Goal: Navigation & Orientation: Understand site structure

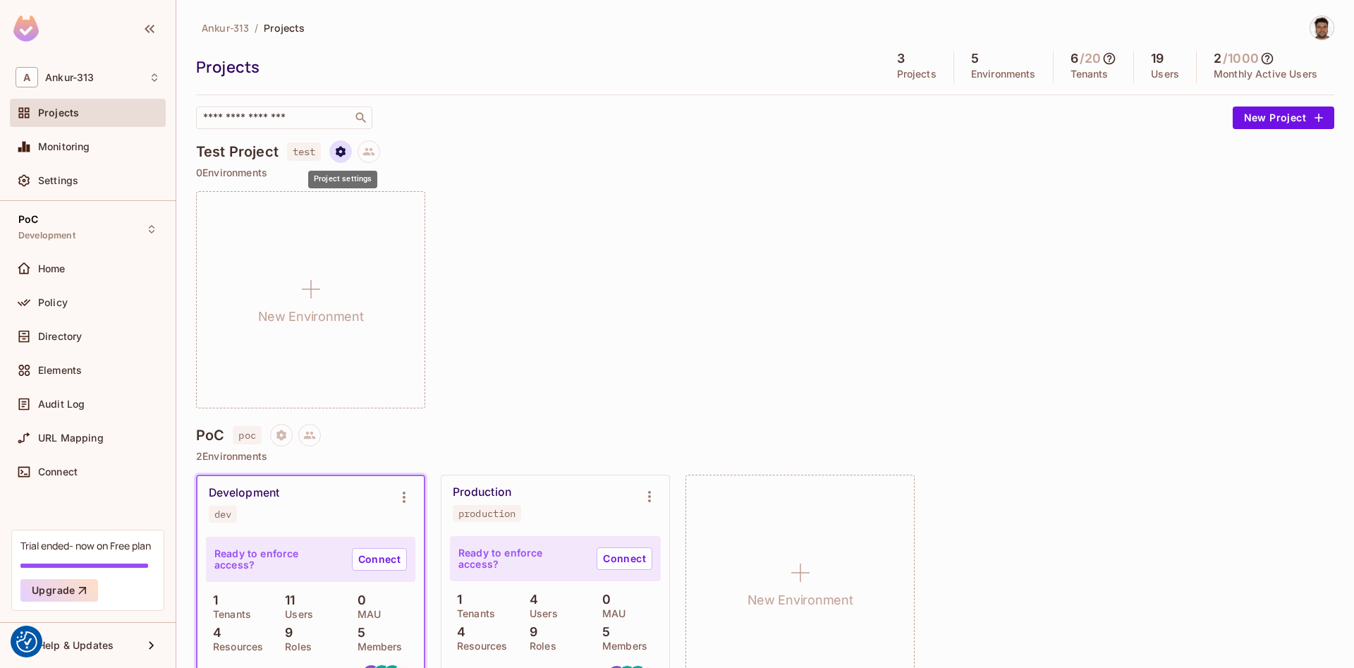
click at [345, 144] on button "Project settings" at bounding box center [340, 151] width 23 height 23
click at [642, 157] on div at bounding box center [677, 334] width 1354 height 668
click at [660, 209] on div "New Environment" at bounding box center [765, 299] width 1138 height 217
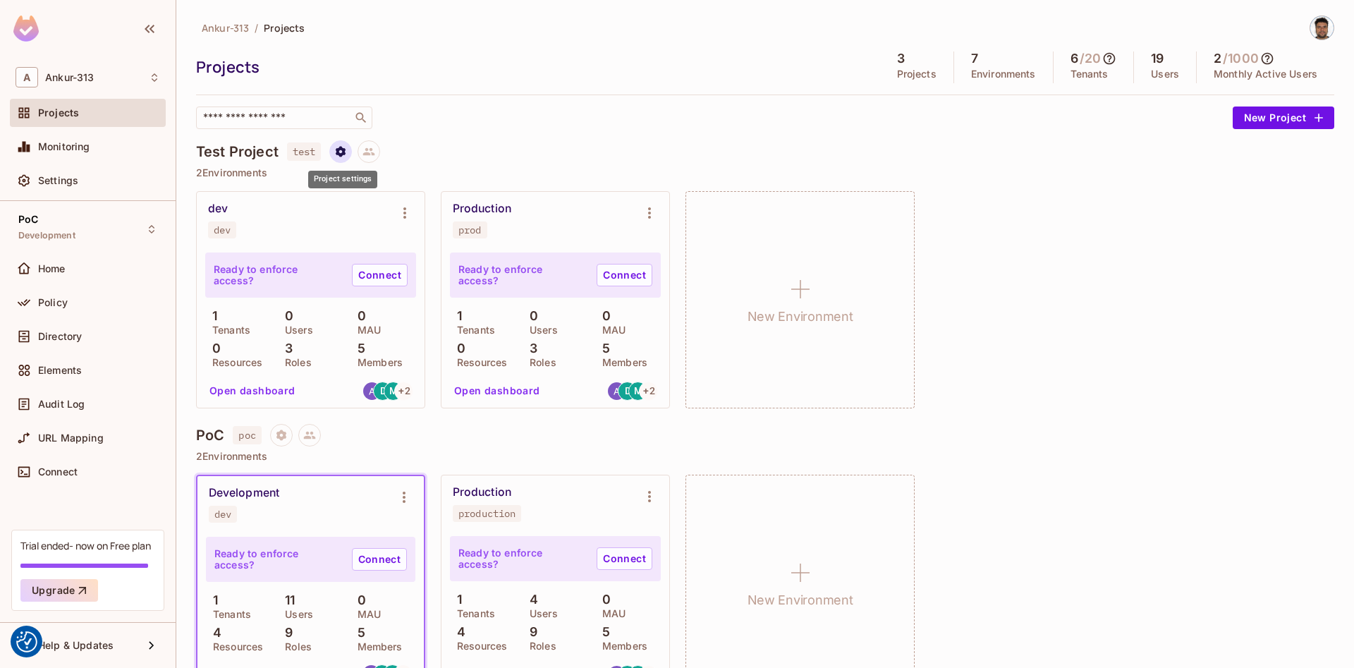
click at [349, 151] on button "Project settings" at bounding box center [340, 151] width 23 height 23
click at [403, 213] on icon "Environment settings" at bounding box center [404, 212] width 17 height 17
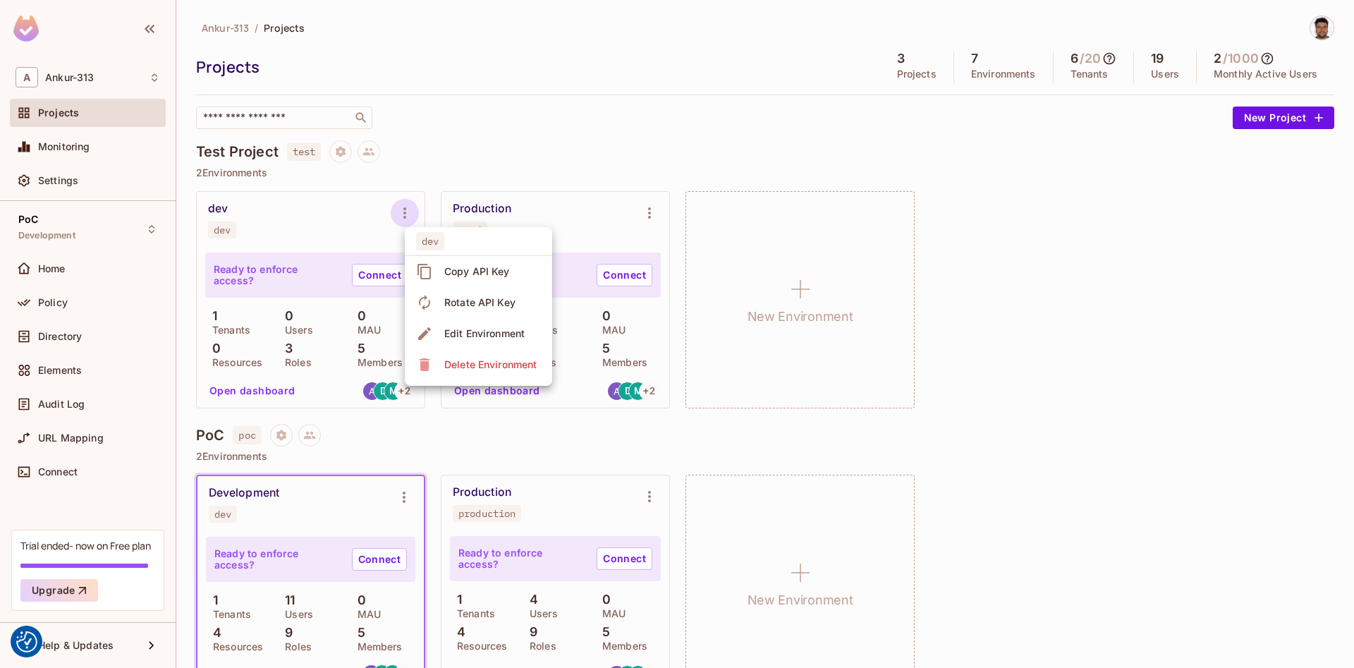
click at [494, 336] on div "Edit Environment" at bounding box center [484, 333] width 80 height 14
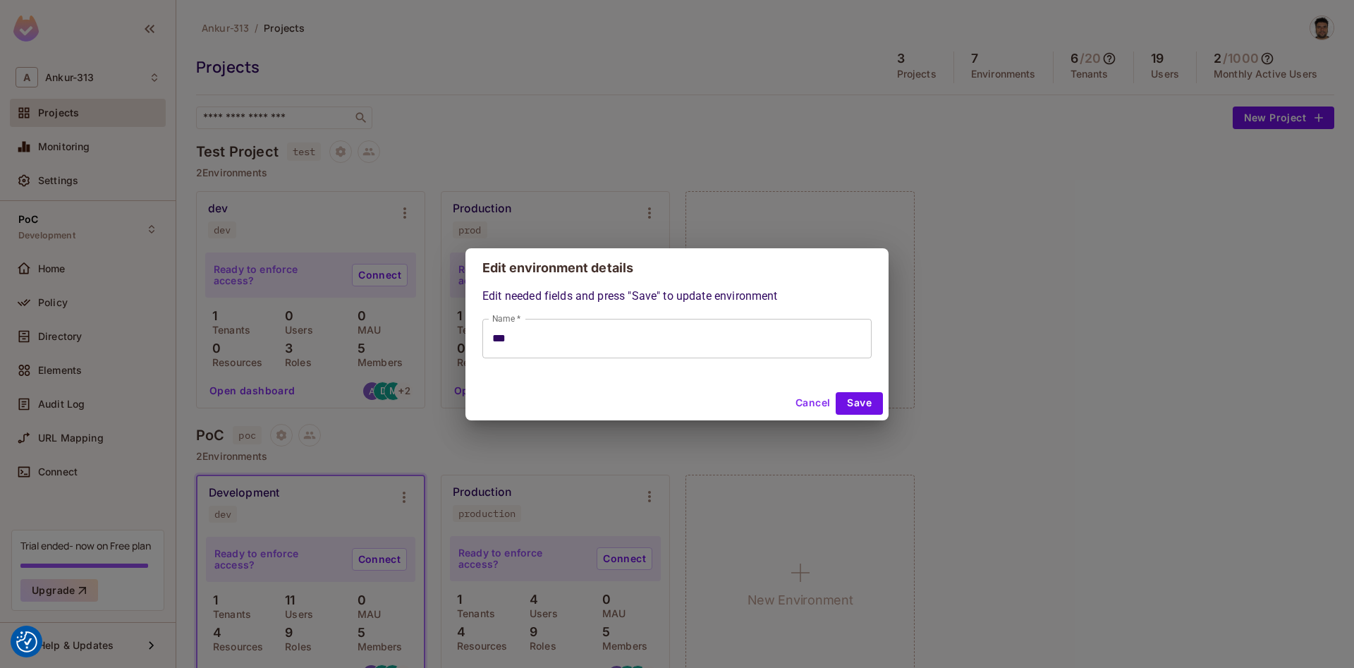
type input "***"
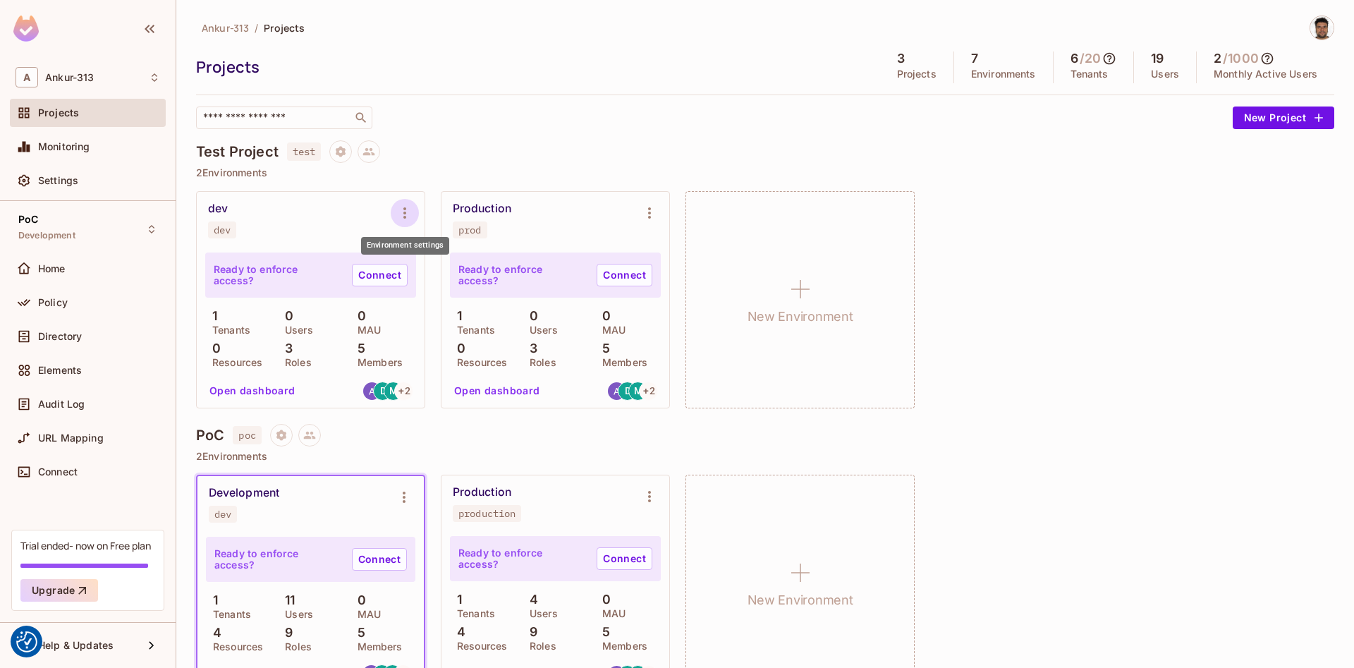
click at [408, 212] on icon "Environment settings" at bounding box center [404, 212] width 17 height 17
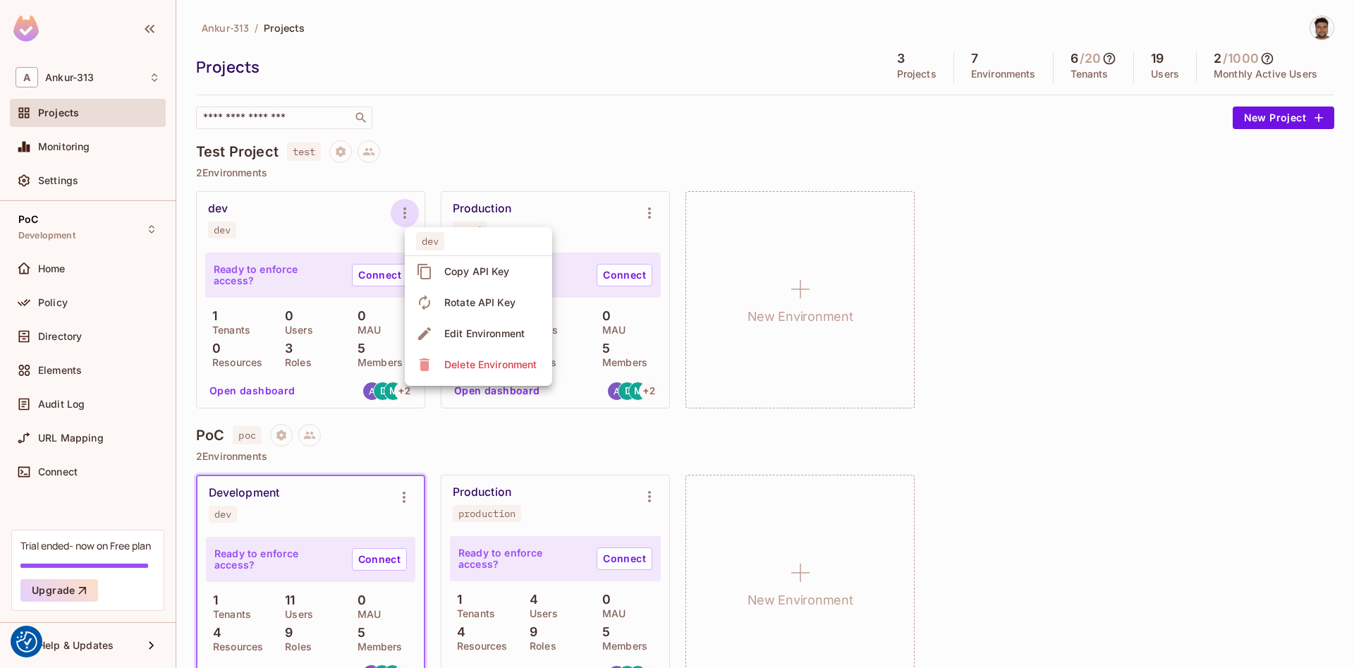
click at [498, 71] on div at bounding box center [677, 334] width 1354 height 668
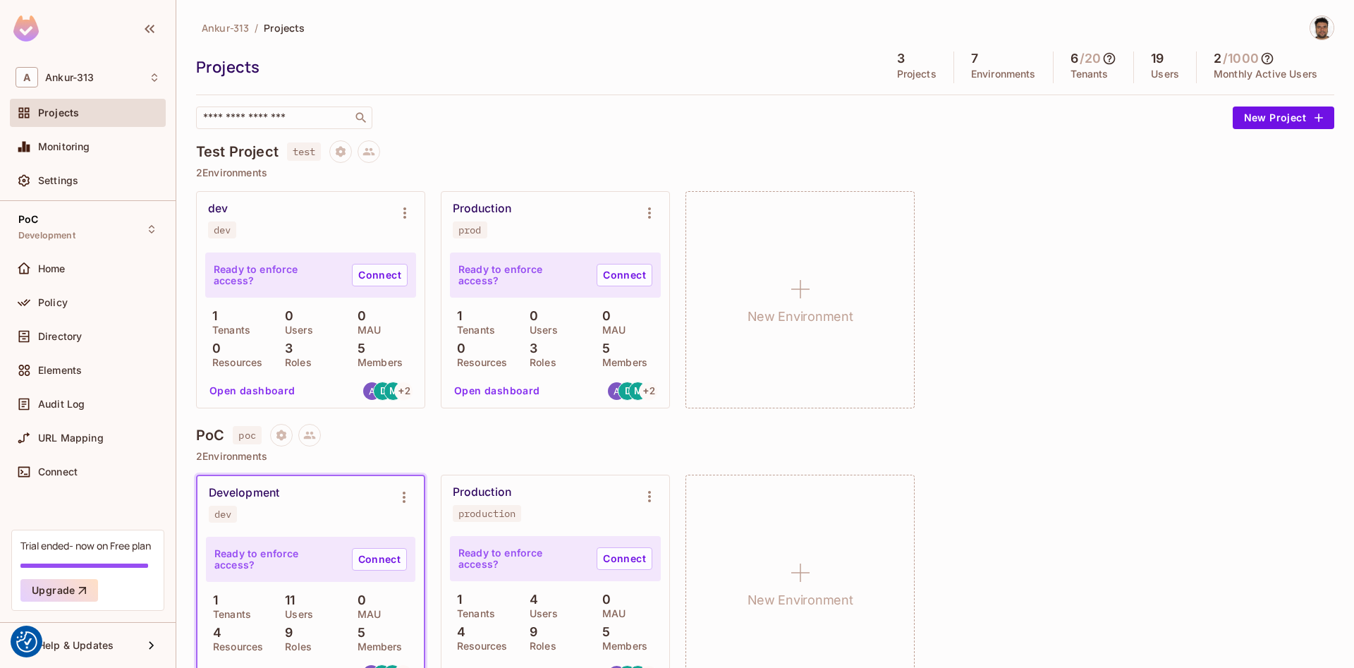
click at [267, 391] on button "Open dashboard" at bounding box center [252, 390] width 97 height 23
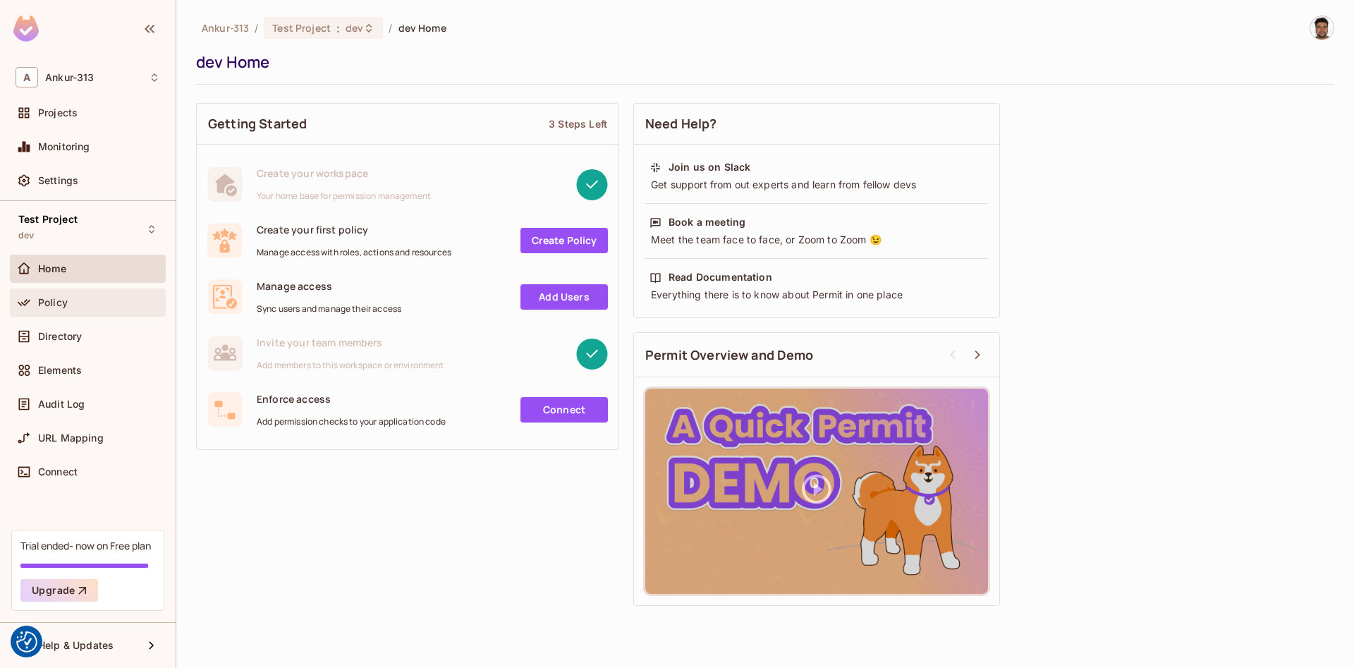
click at [59, 300] on span "Policy" at bounding box center [53, 302] width 30 height 11
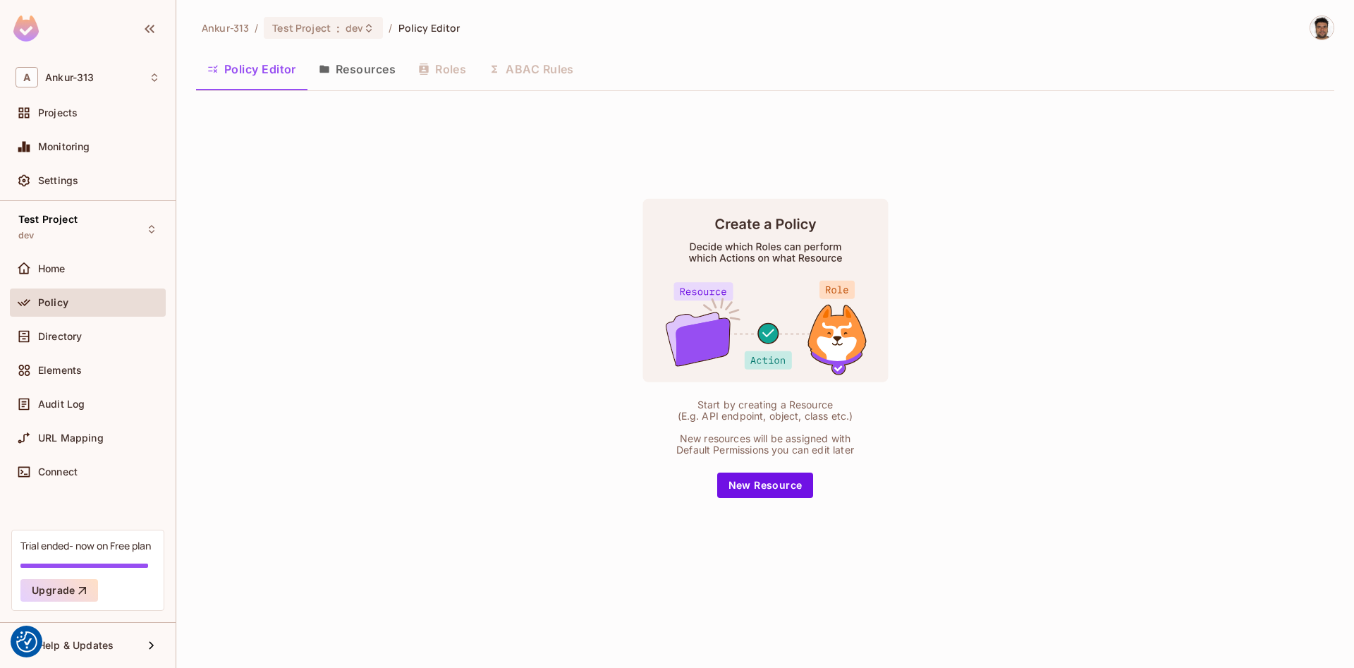
click at [338, 78] on button "Resources" at bounding box center [356, 68] width 99 height 35
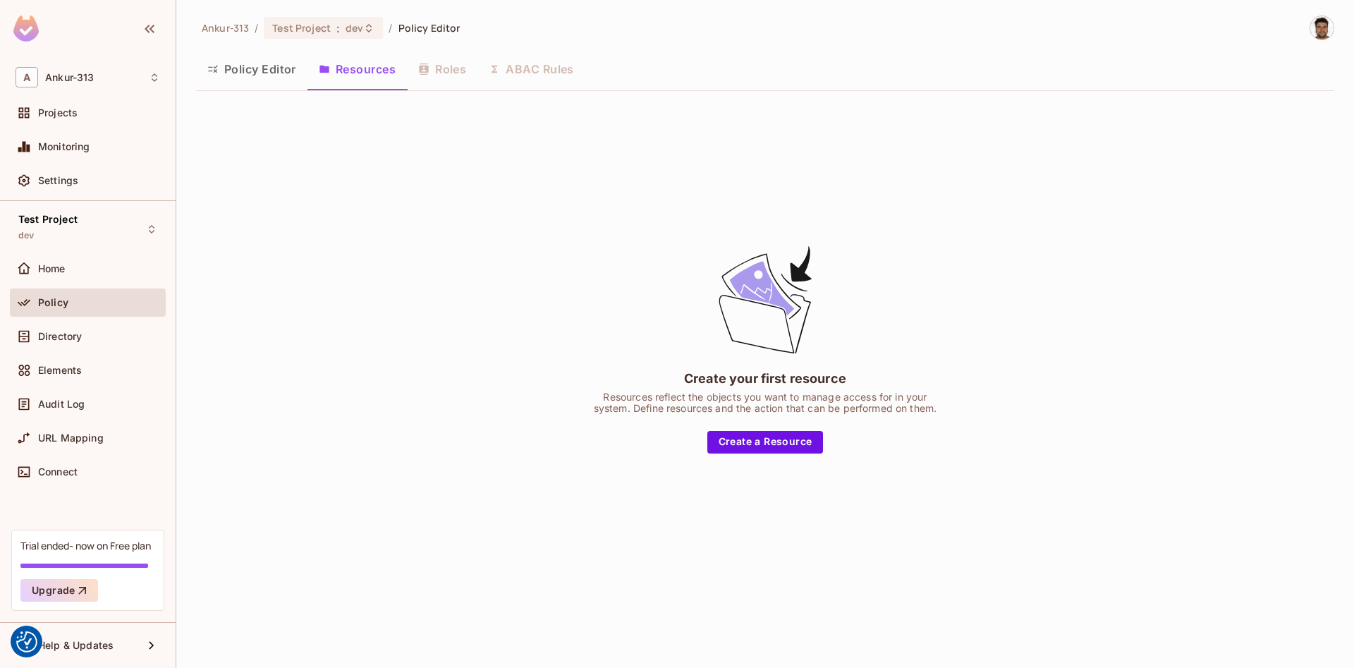
click at [235, 78] on button "Policy Editor" at bounding box center [251, 68] width 111 height 35
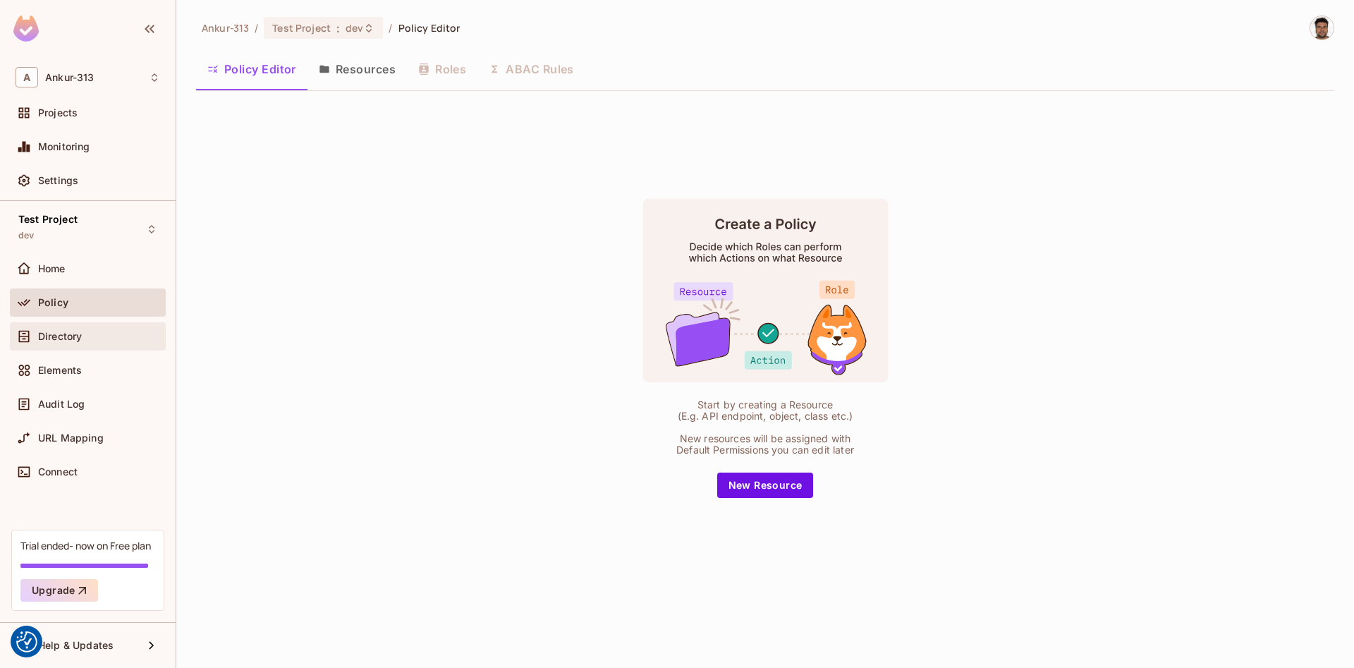
click at [72, 342] on span "Directory" at bounding box center [60, 336] width 44 height 11
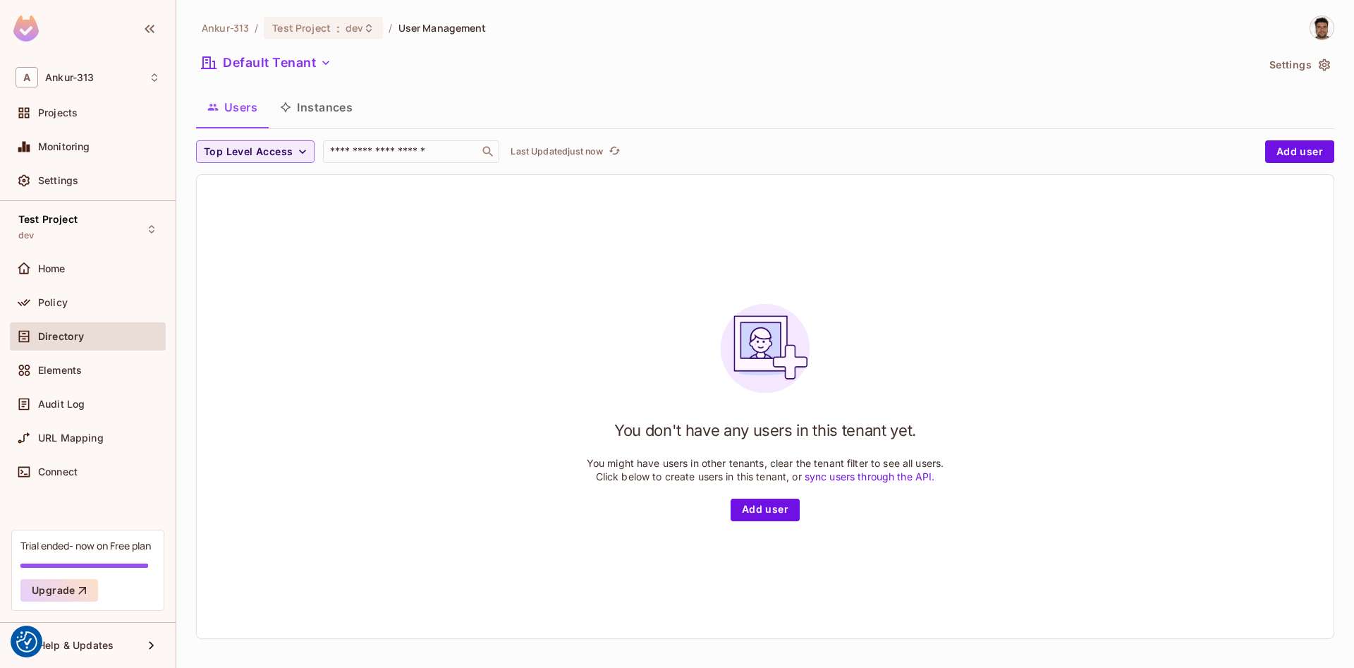
click at [1321, 67] on icon "button" at bounding box center [1324, 65] width 14 height 14
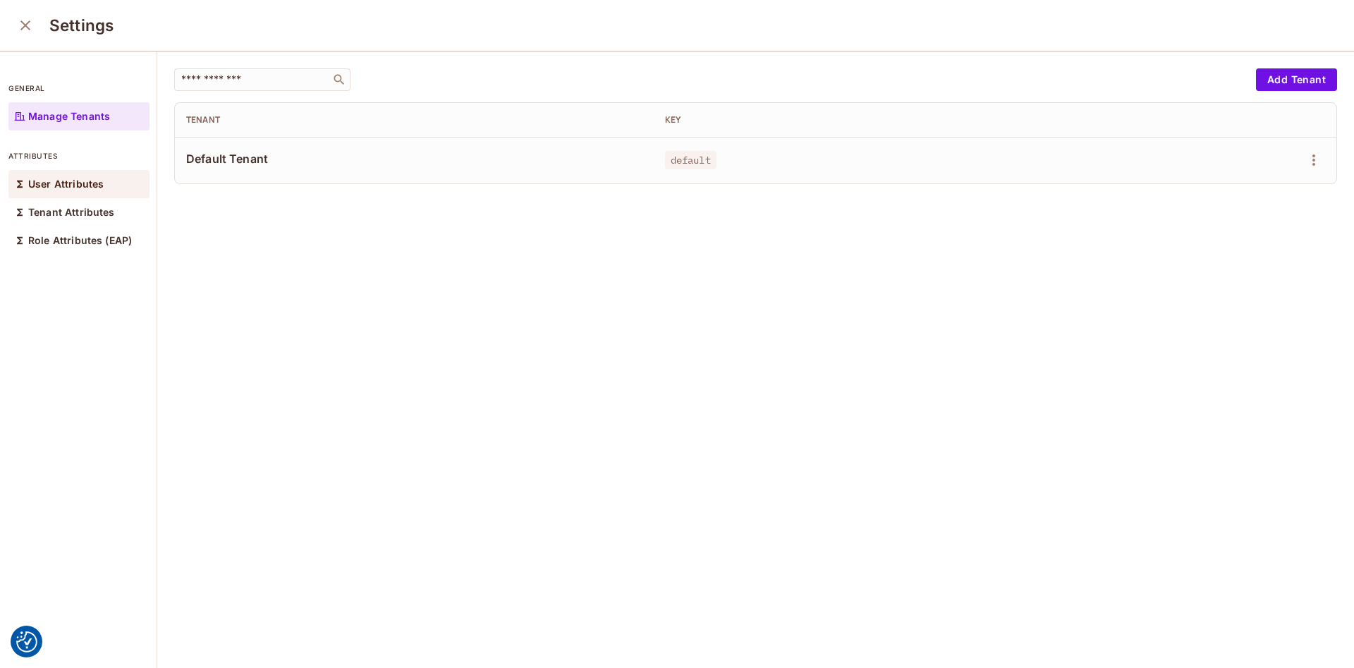
click at [60, 195] on div "User Attributes" at bounding box center [78, 184] width 141 height 28
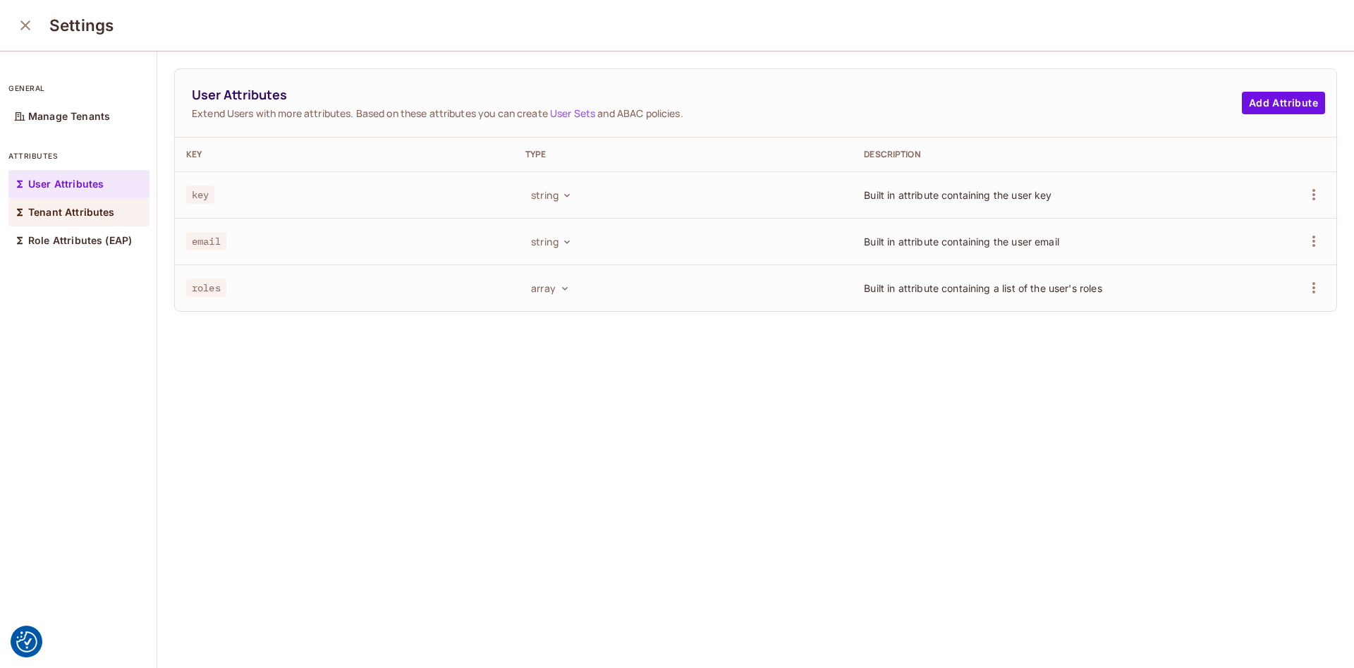
click at [49, 208] on p "Tenant Attributes" at bounding box center [71, 212] width 87 height 11
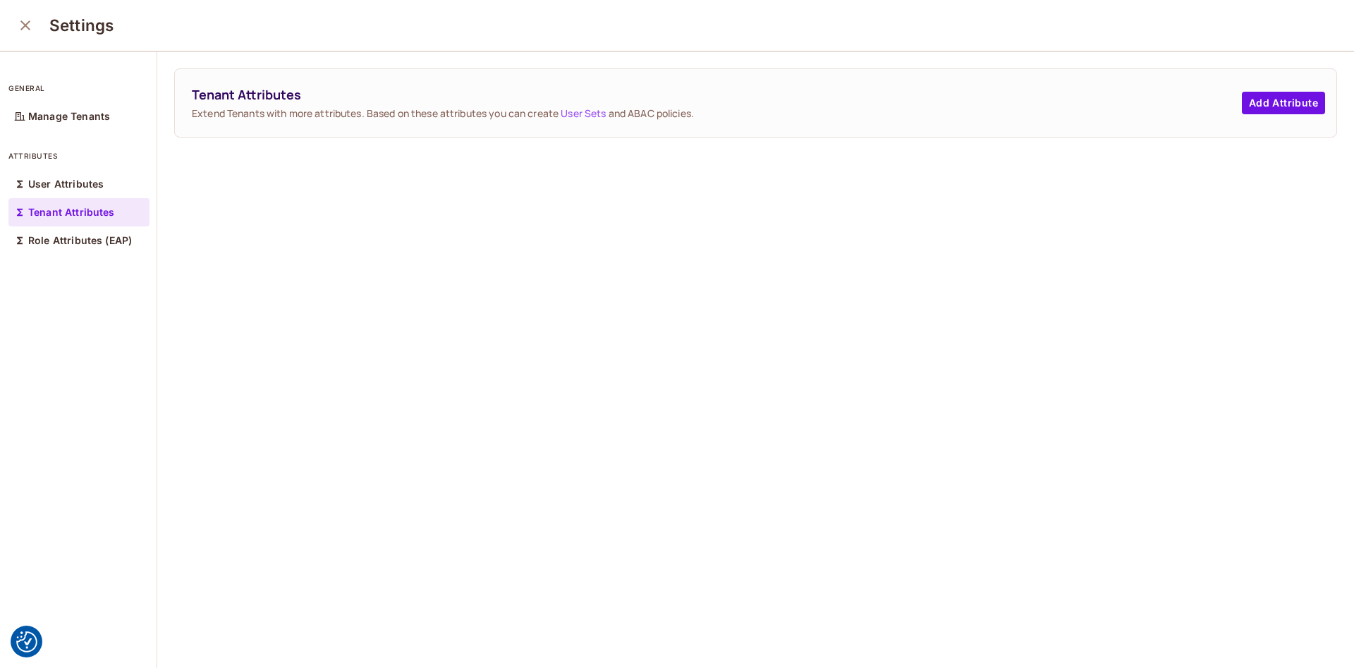
click at [20, 30] on icon "close" at bounding box center [25, 25] width 17 height 17
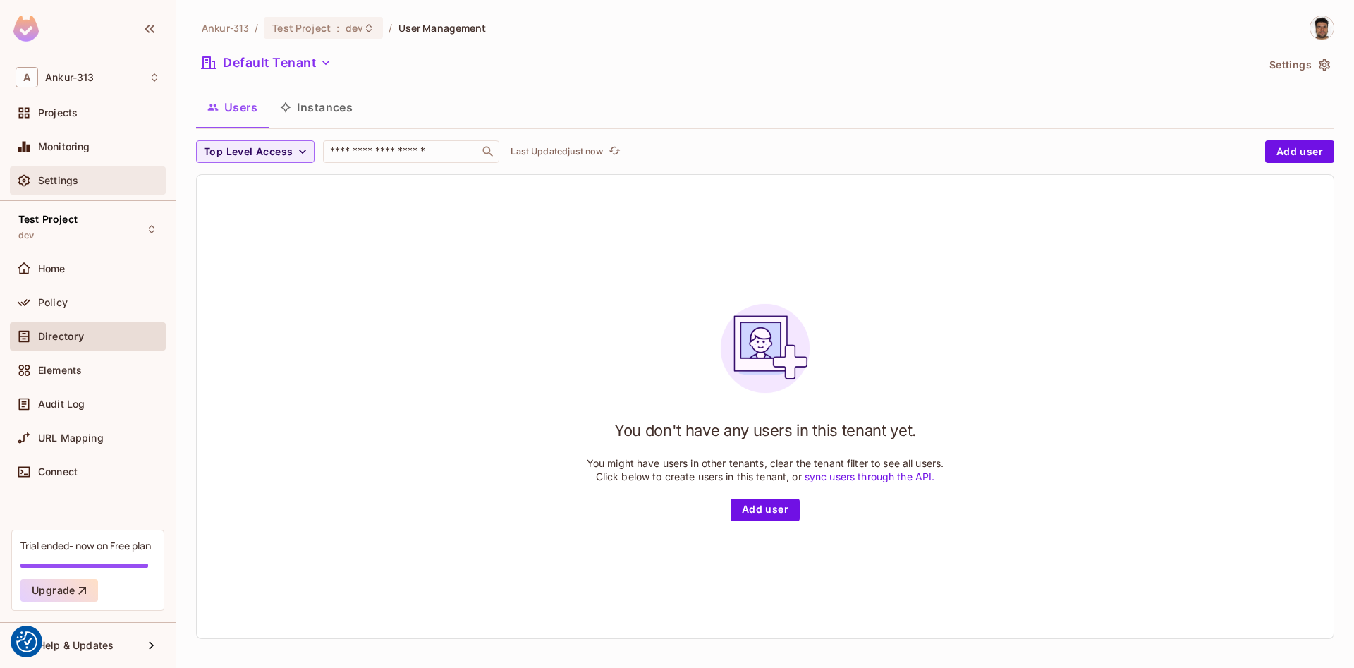
click at [55, 180] on span "Settings" at bounding box center [58, 180] width 40 height 11
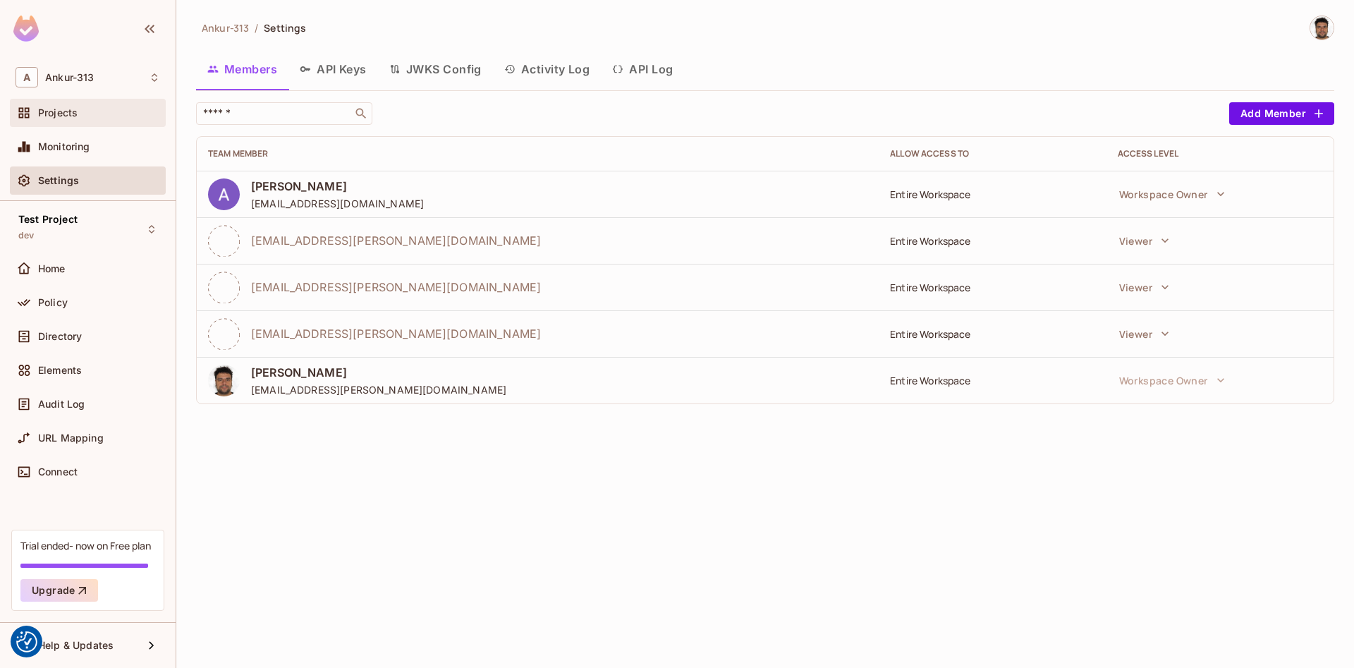
click at [75, 115] on span "Projects" at bounding box center [57, 112] width 39 height 11
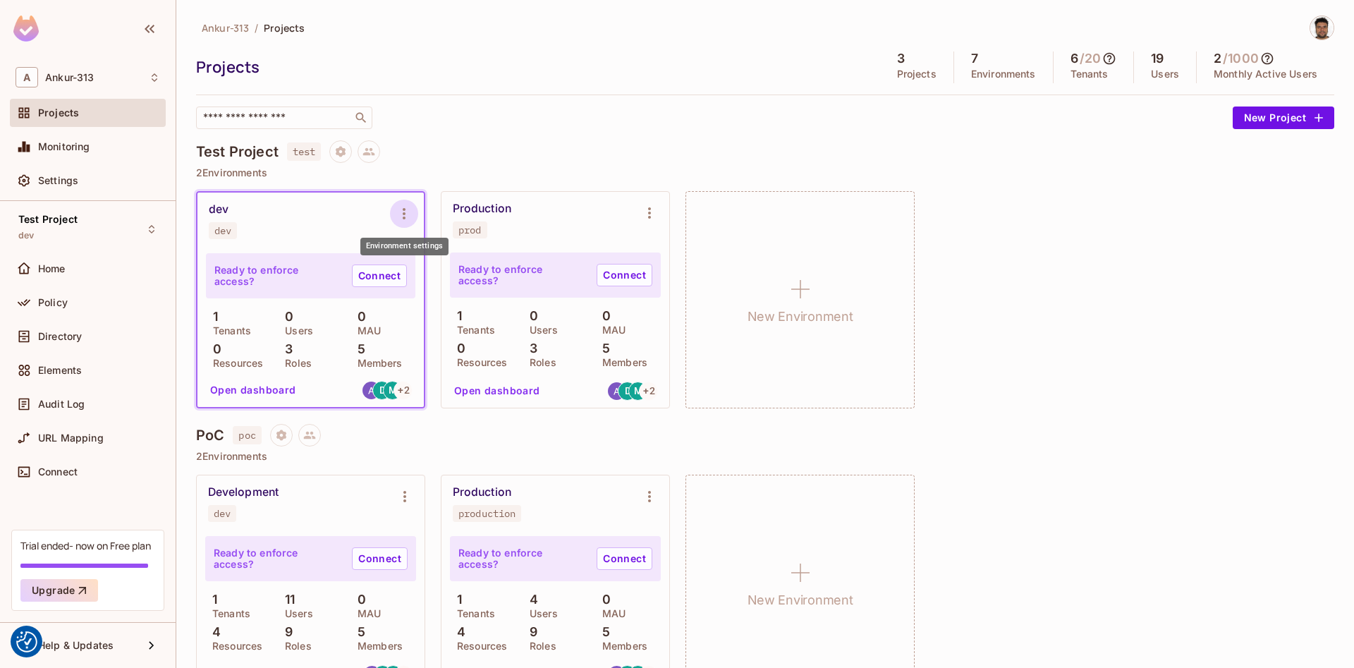
click at [409, 226] on button "Environment settings" at bounding box center [404, 214] width 28 height 28
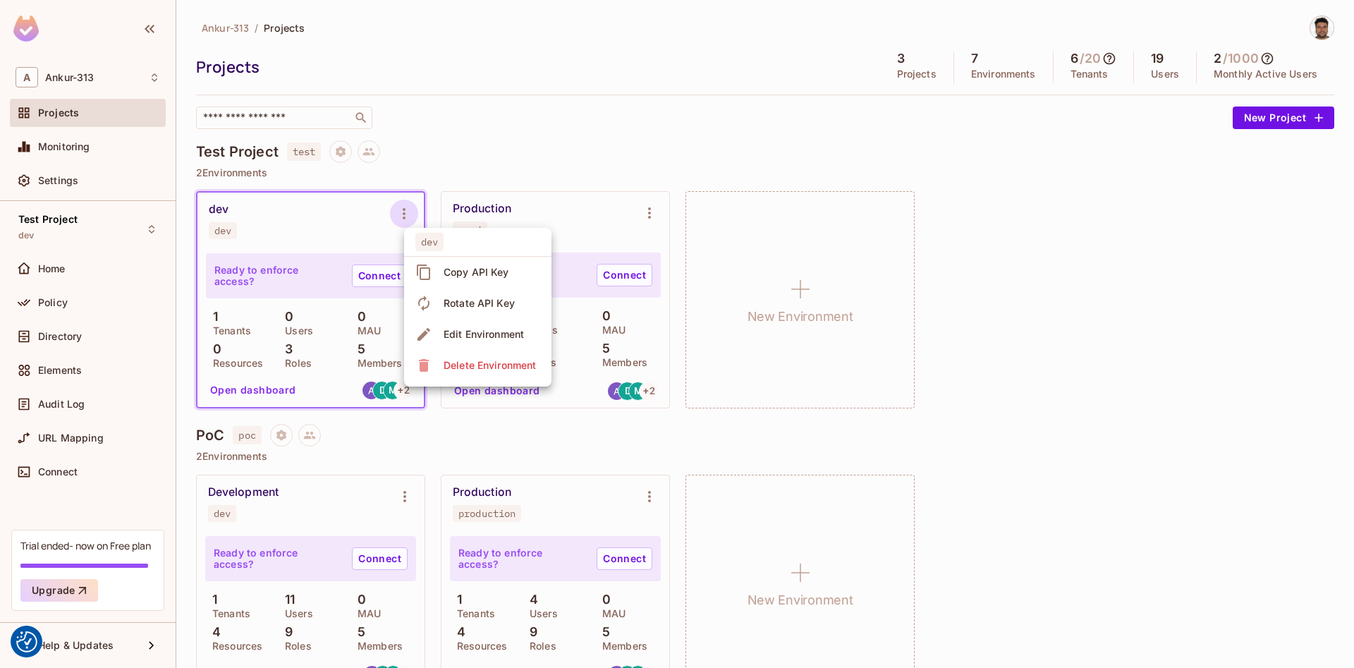
click at [523, 123] on div at bounding box center [677, 334] width 1354 height 668
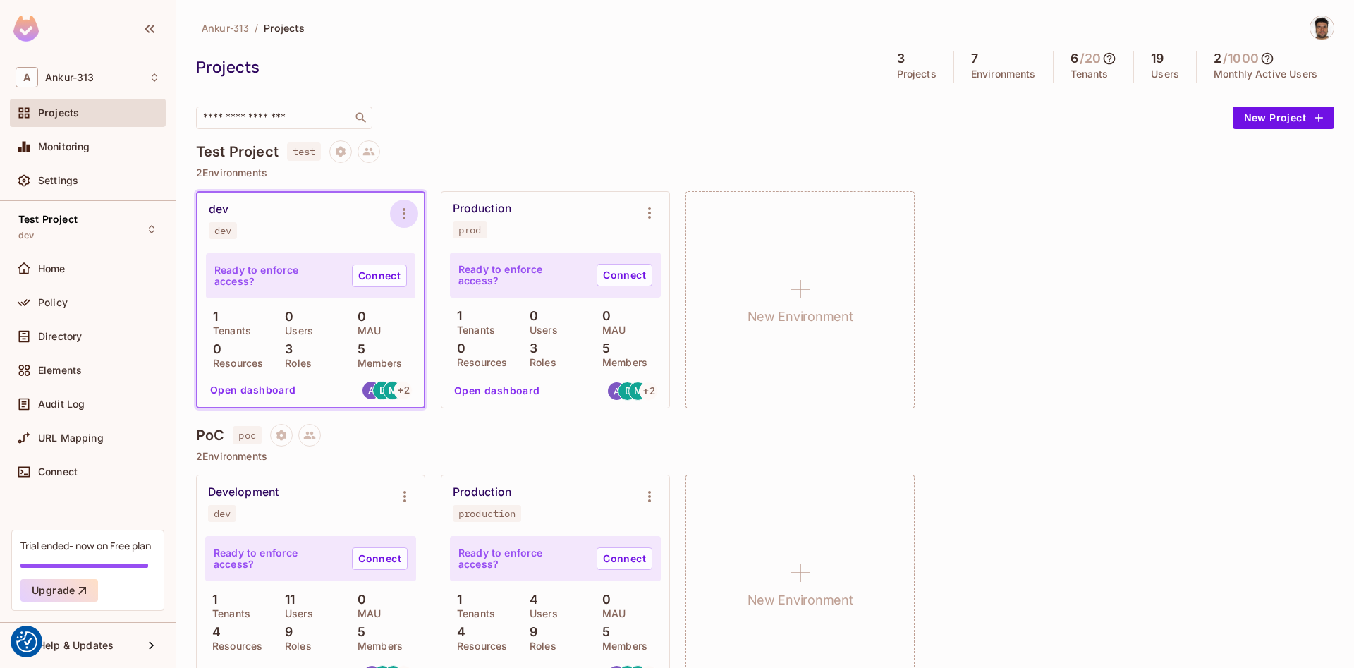
click at [415, 209] on button "Environment settings" at bounding box center [404, 214] width 28 height 28
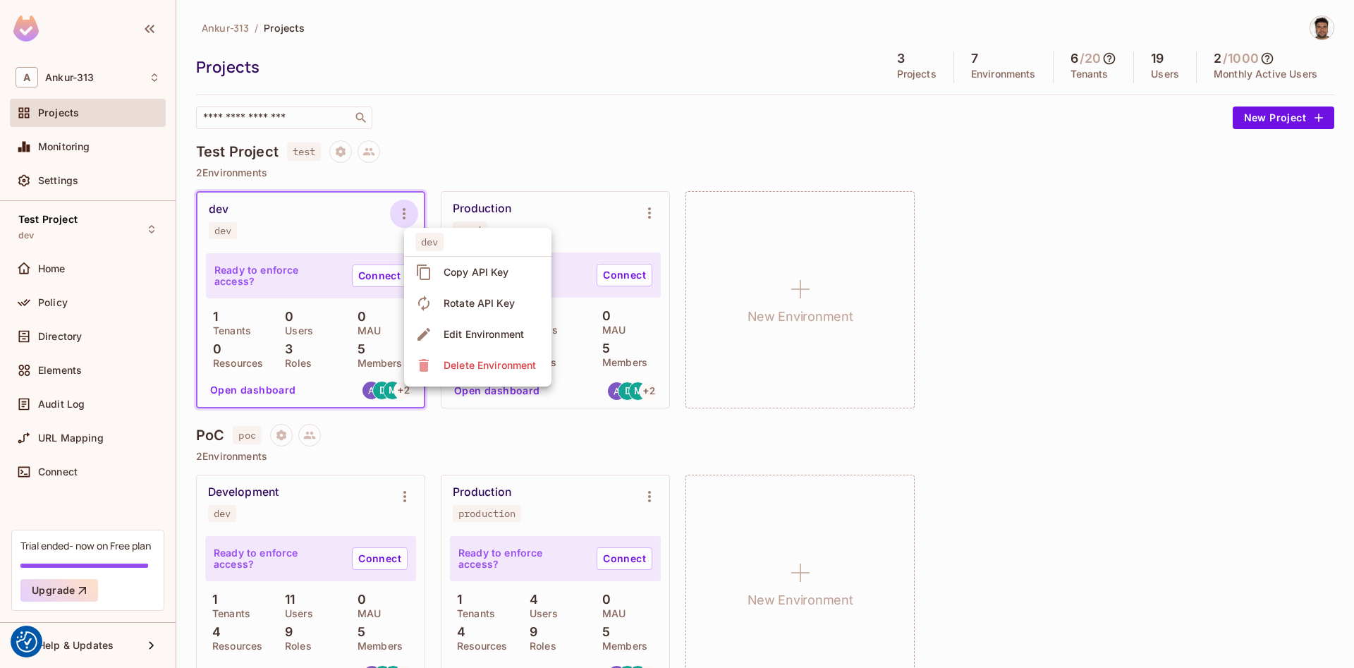
click at [473, 330] on div "Edit Environment" at bounding box center [483, 334] width 80 height 14
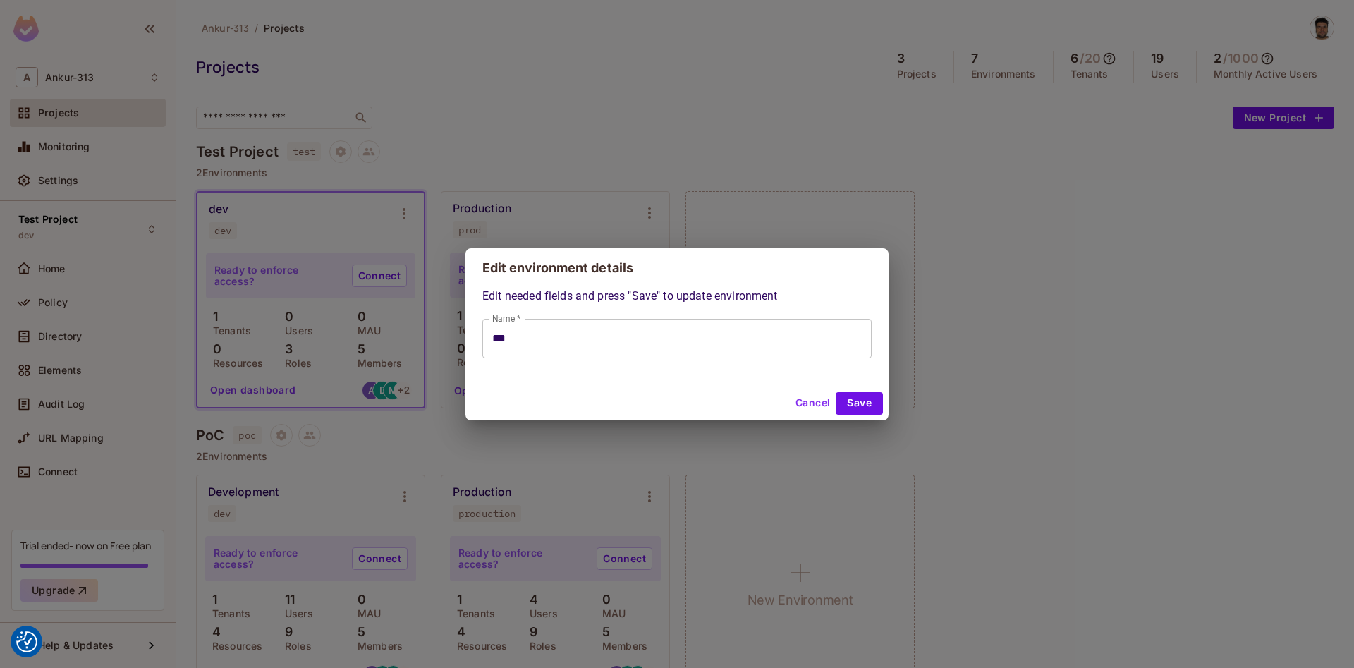
click at [811, 412] on button "Cancel" at bounding box center [813, 403] width 46 height 23
type input "***"
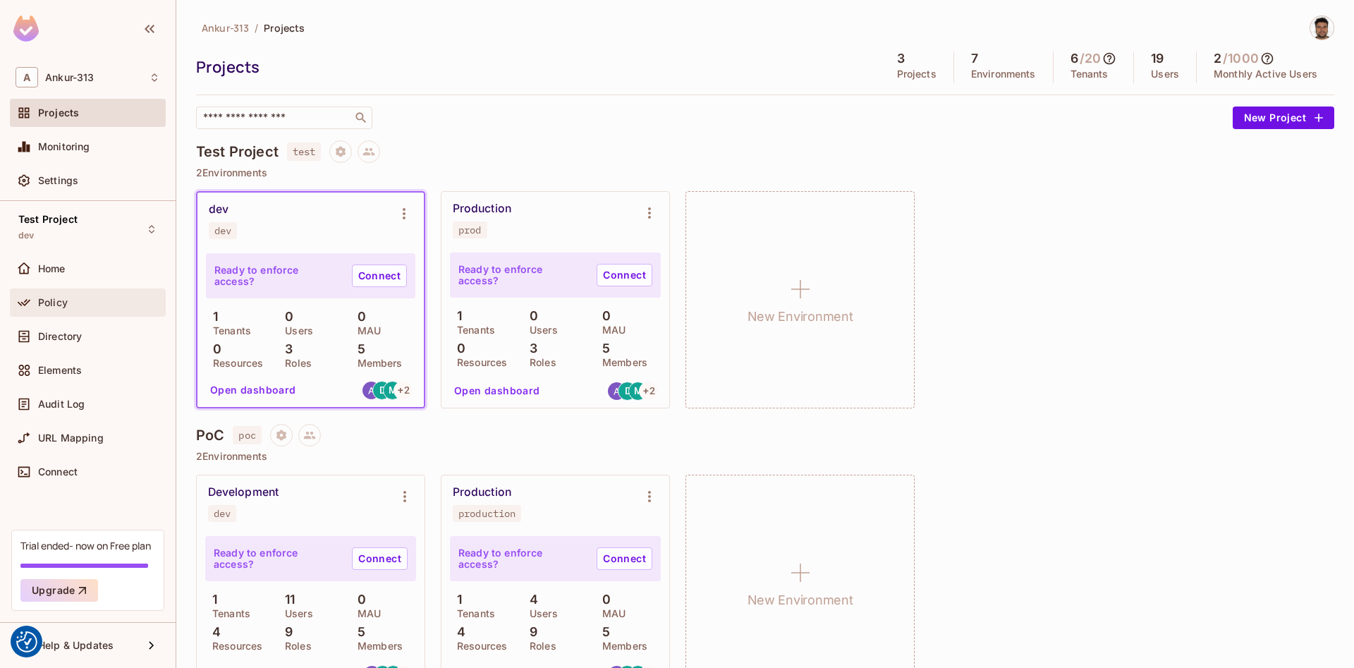
click at [60, 307] on span "Policy" at bounding box center [53, 302] width 30 height 11
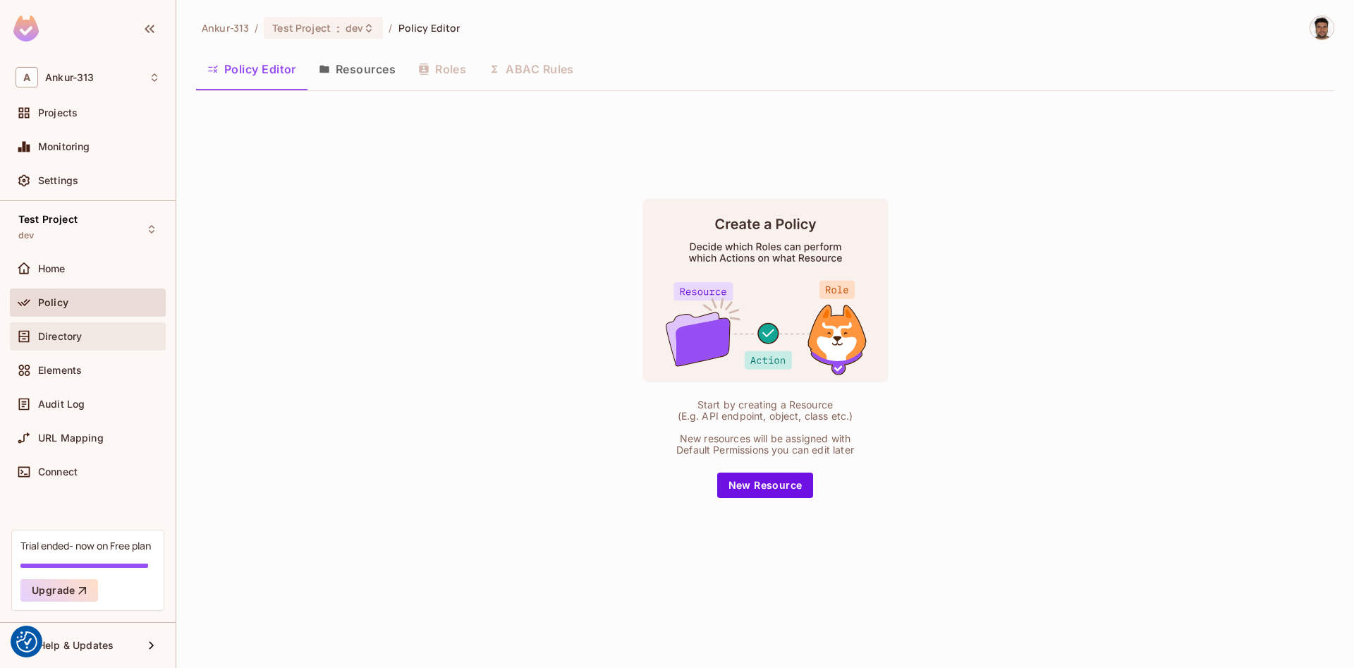
click at [57, 336] on span "Directory" at bounding box center [60, 336] width 44 height 11
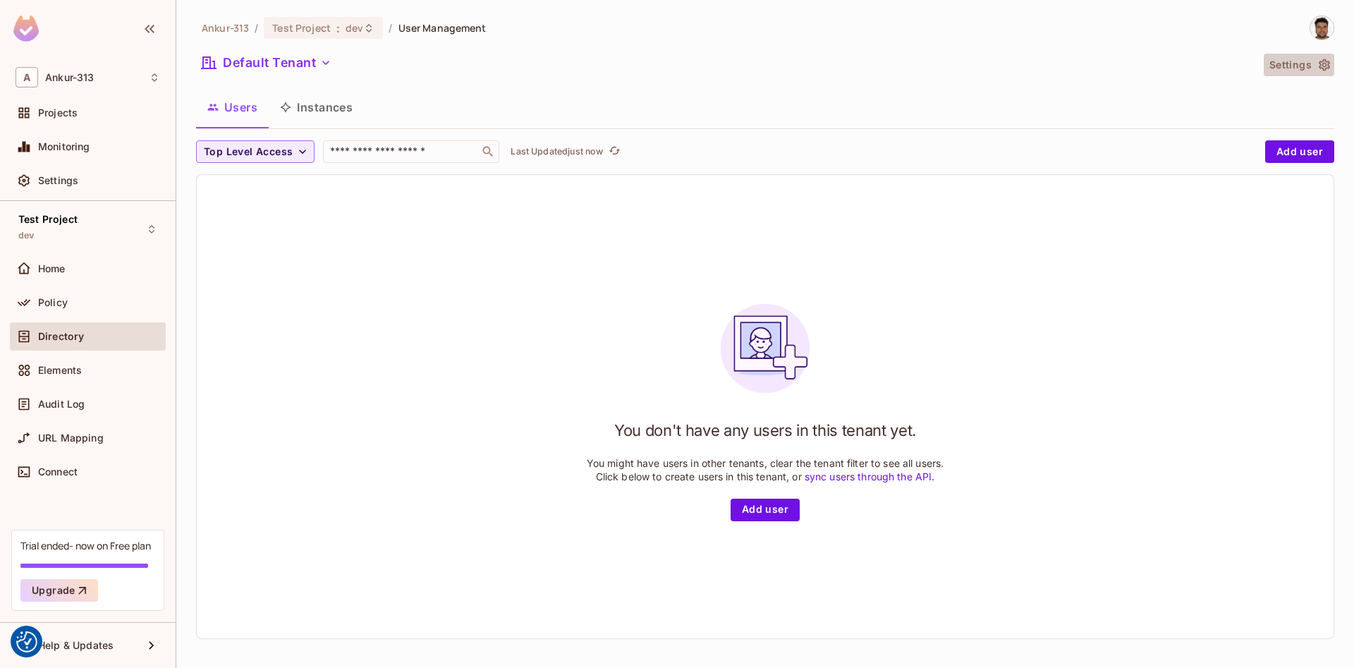
click at [1291, 69] on button "Settings" at bounding box center [1298, 65] width 71 height 23
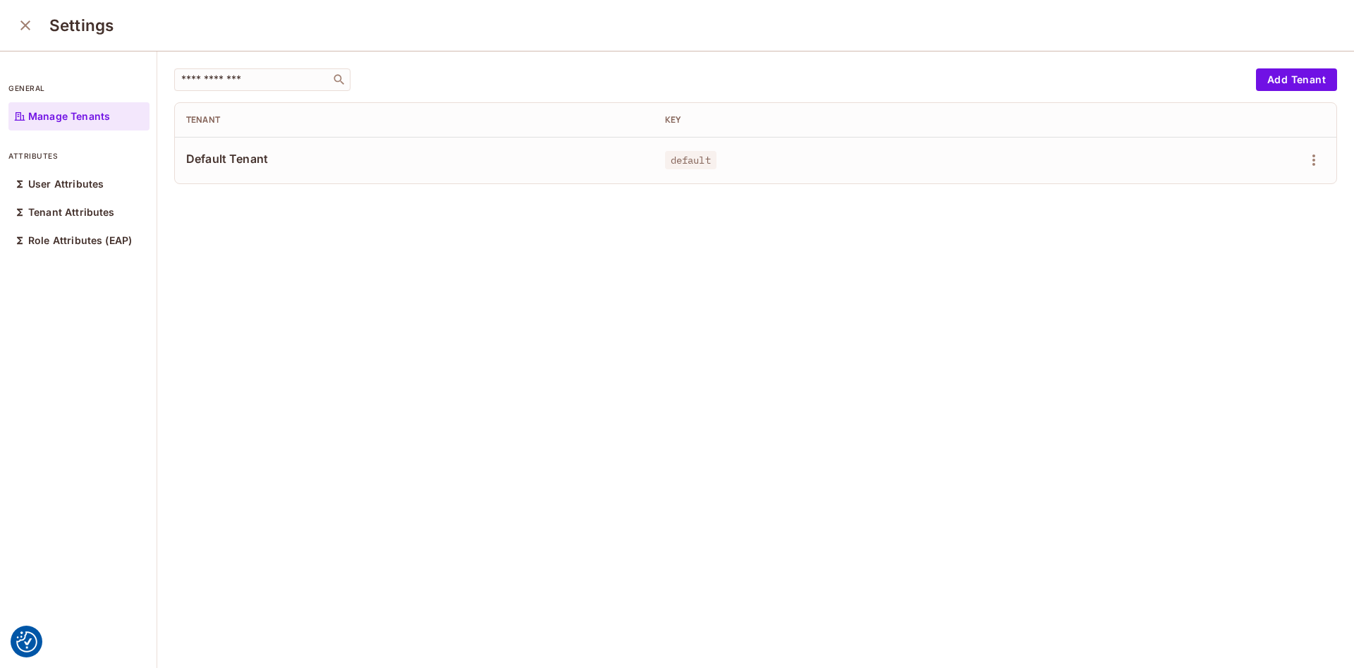
click at [1302, 162] on div at bounding box center [1234, 160] width 182 height 23
click at [1307, 160] on icon "button" at bounding box center [1313, 160] width 17 height 17
click at [1246, 199] on div "Edit" at bounding box center [1239, 192] width 19 height 14
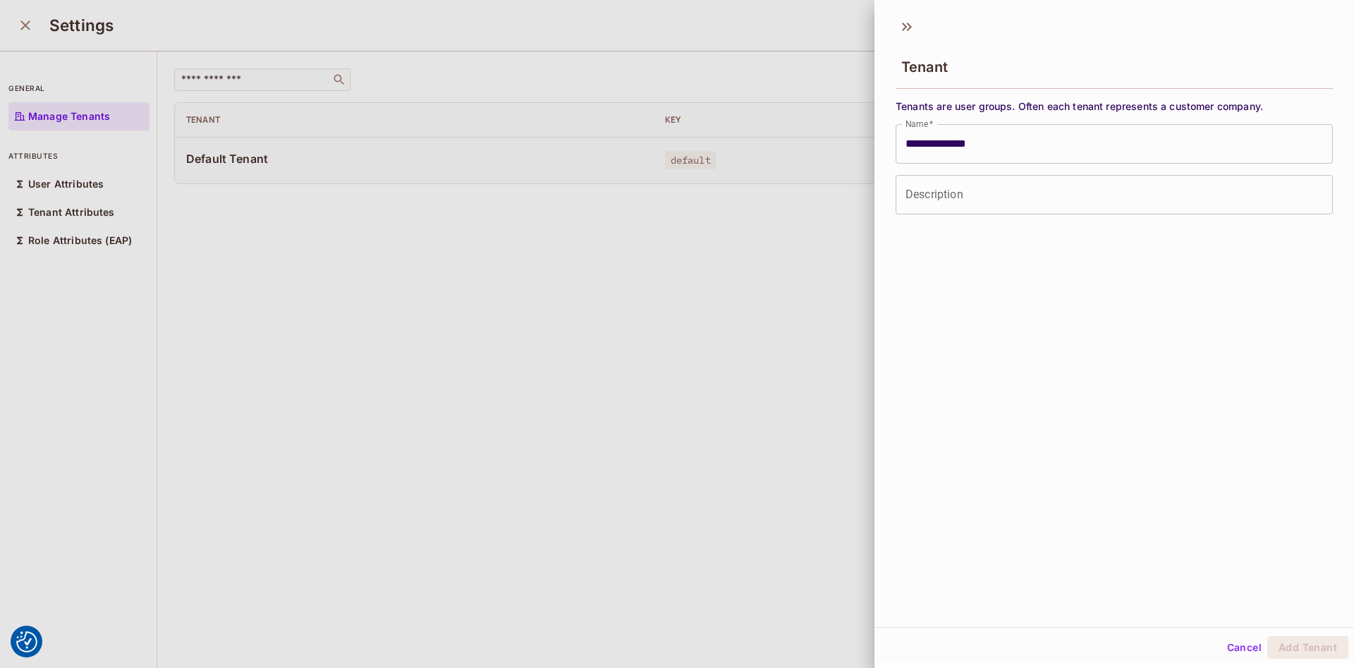
click at [599, 283] on div at bounding box center [677, 334] width 1354 height 668
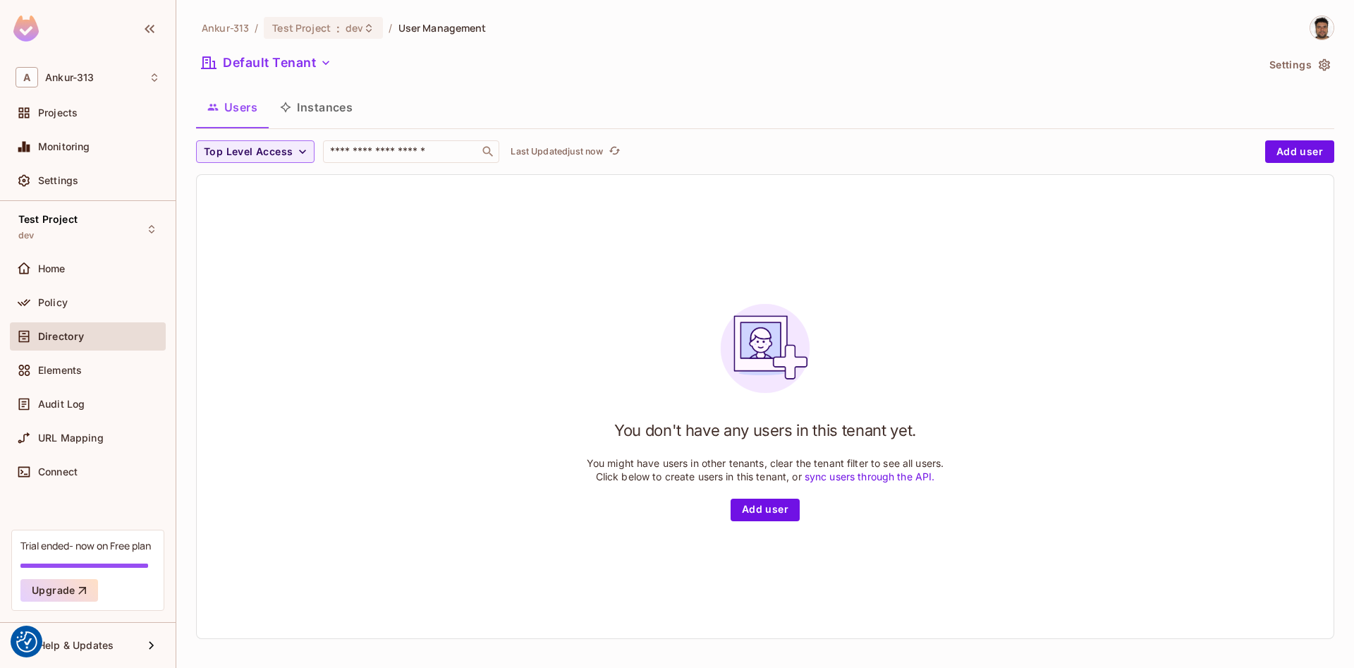
click at [628, 50] on div "Ankur-313 / Test Project : dev / User Management Default Tenant Settings Users …" at bounding box center [765, 333] width 1138 height 635
click at [60, 175] on span "Settings" at bounding box center [58, 180] width 40 height 11
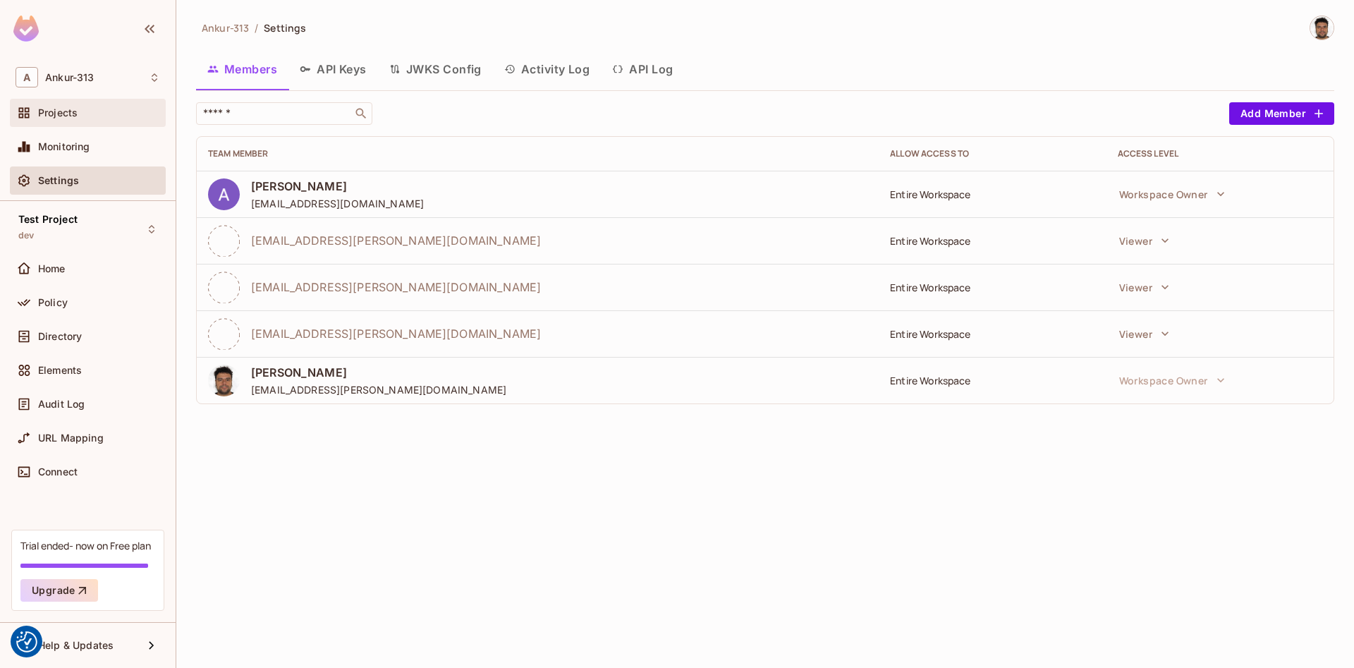
click at [46, 117] on span "Projects" at bounding box center [57, 112] width 39 height 11
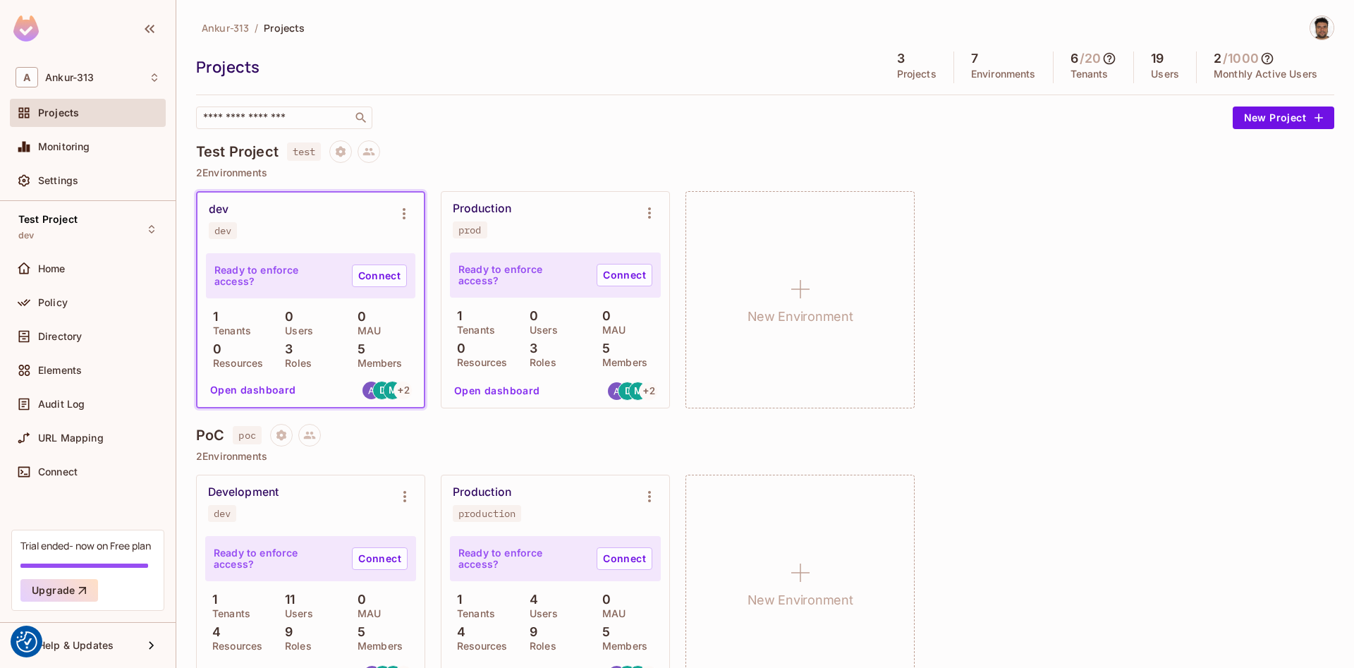
click at [577, 103] on div "Ankur-313 / Projects Projects 3 Projects 7 Environments 6 / 20 Tenants 19 Users…" at bounding box center [765, 73] width 1138 height 114
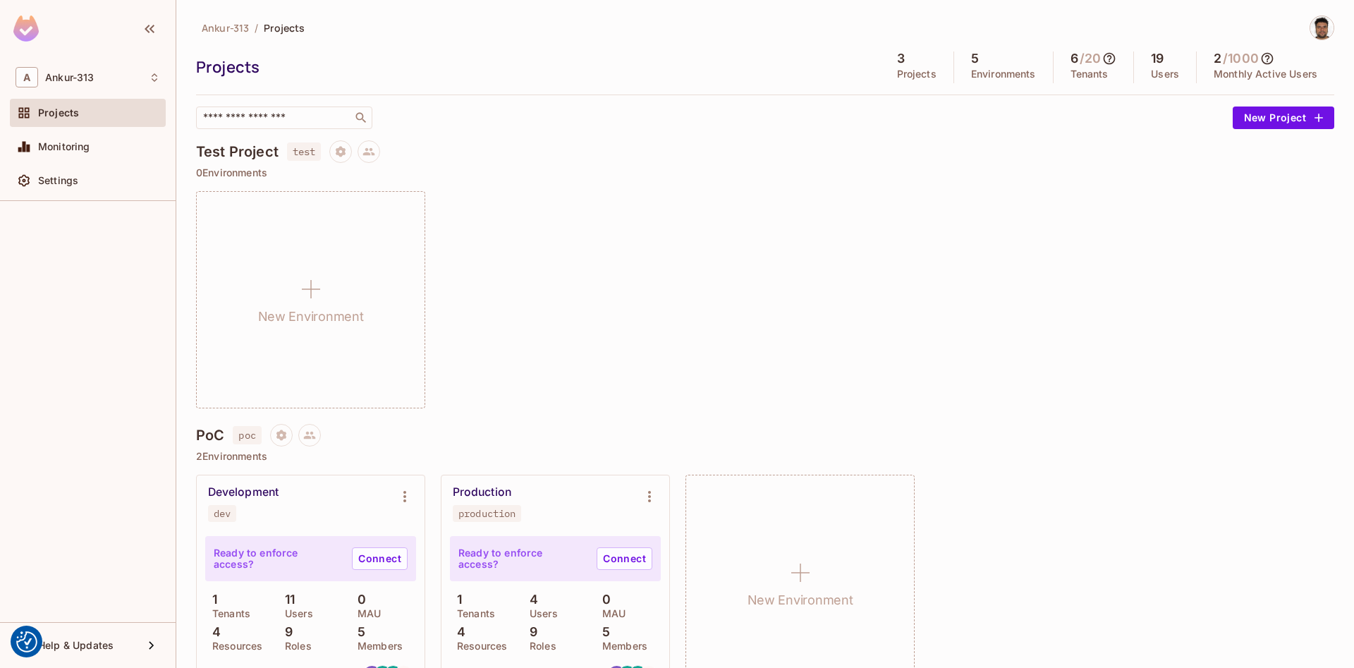
click at [704, 68] on div "Projects" at bounding box center [534, 66] width 677 height 21
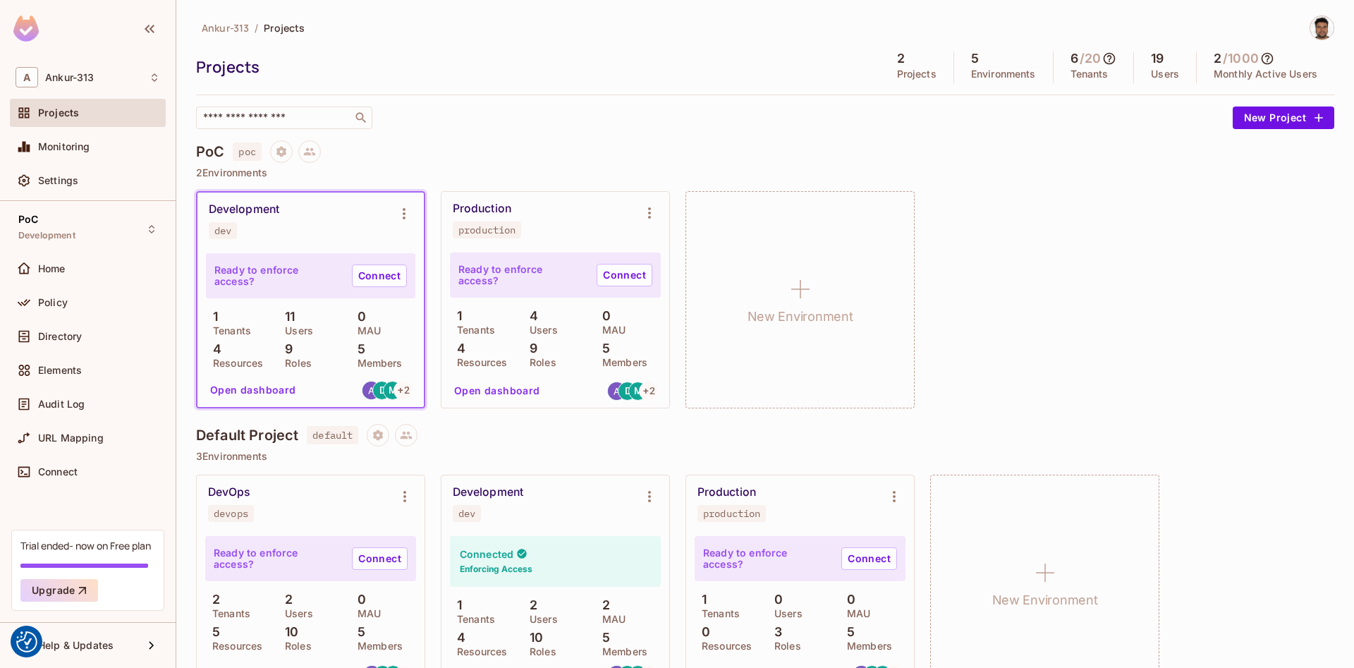
click at [579, 102] on div "Ankur-313 / Projects Projects 2 Projects 5 Environments 6 / 20 Tenants 19 Users…" at bounding box center [765, 73] width 1138 height 114
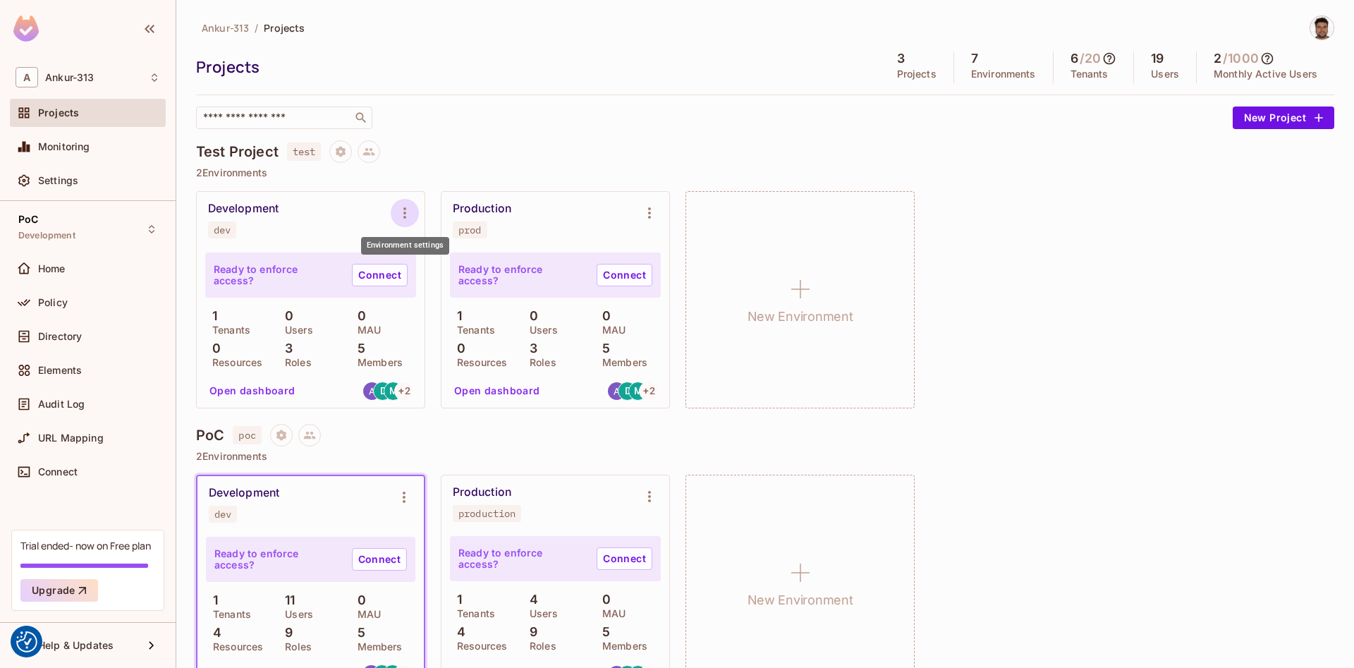
click at [405, 212] on icon "Environment settings" at bounding box center [404, 212] width 3 height 11
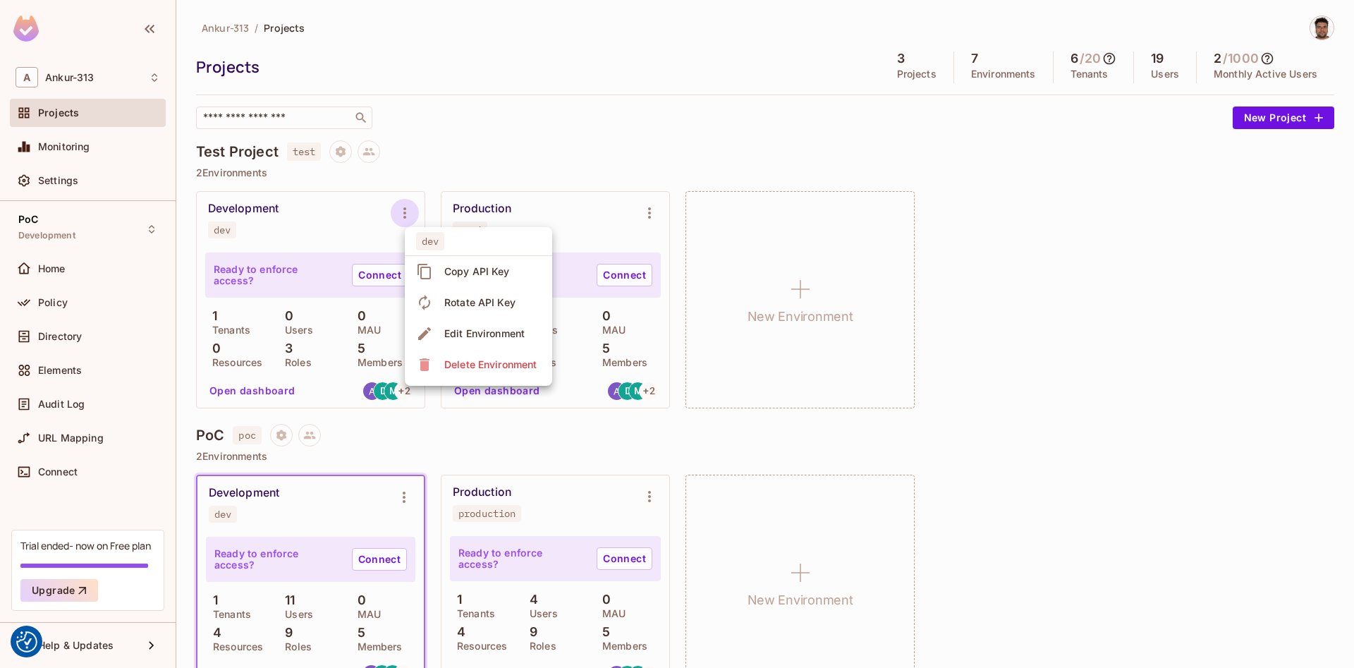
click at [460, 336] on div "Edit Environment" at bounding box center [484, 333] width 80 height 14
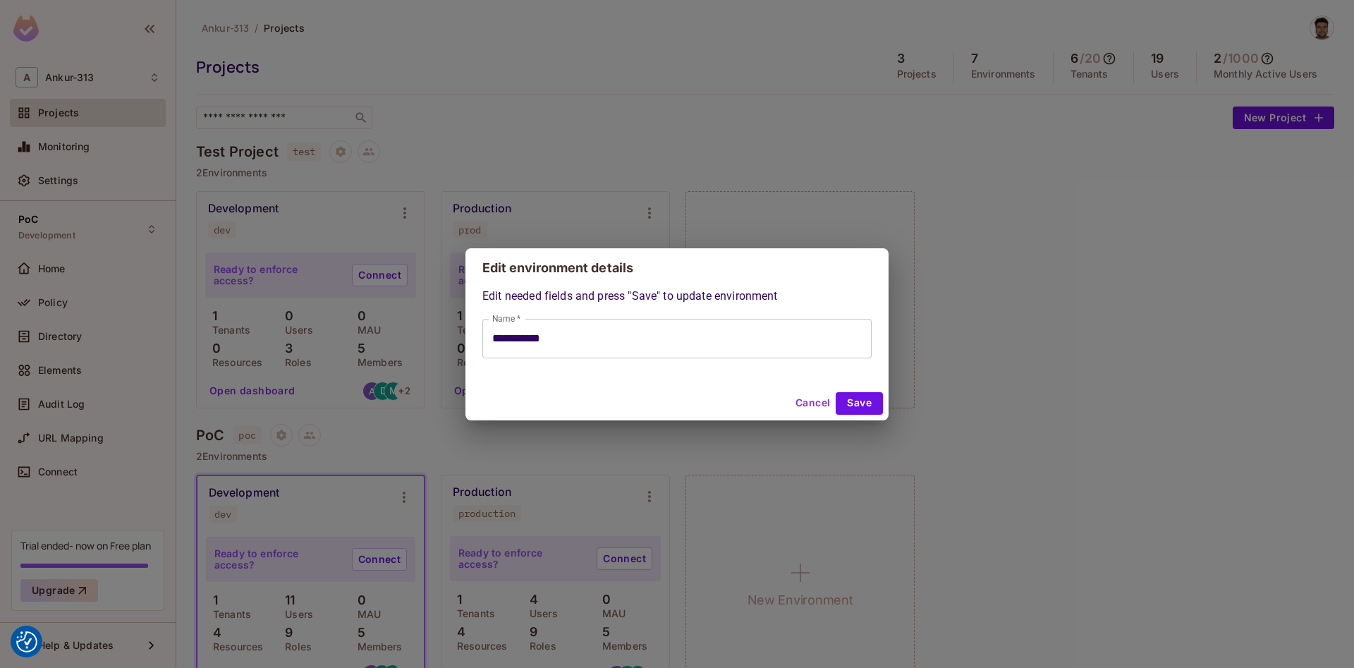
click at [809, 409] on button "Cancel" at bounding box center [813, 403] width 46 height 23
type input "**********"
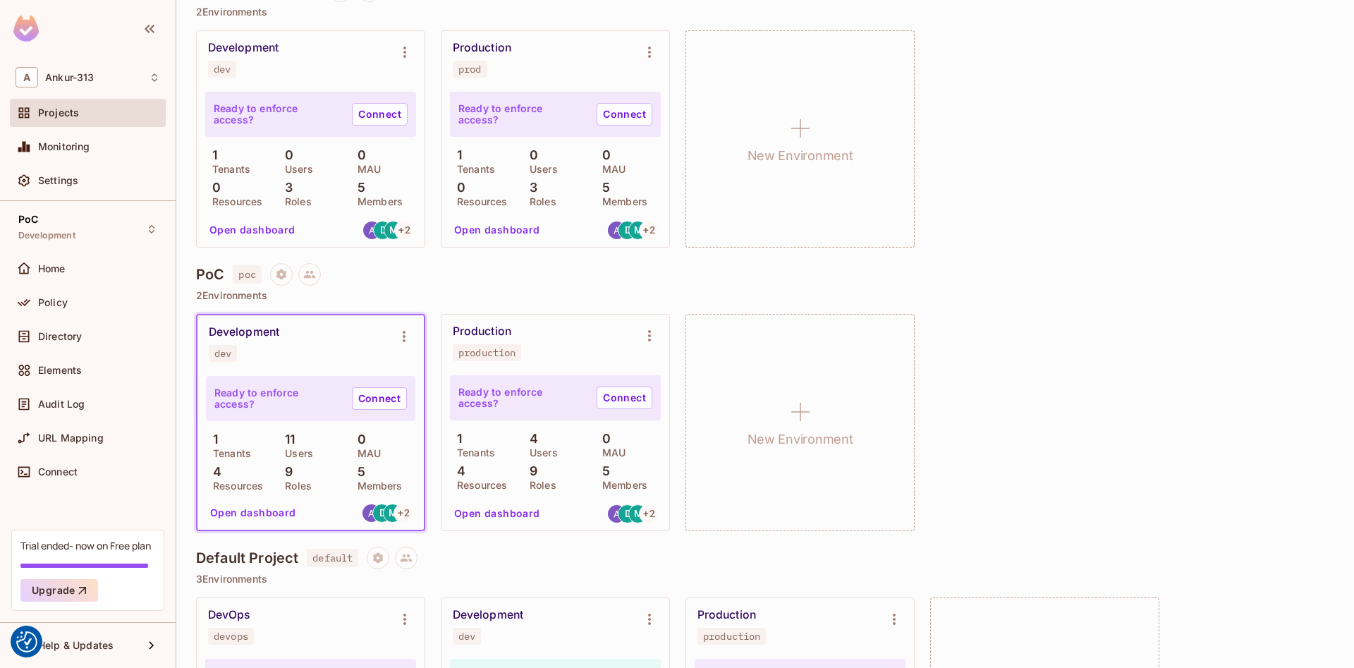
scroll to position [241, 0]
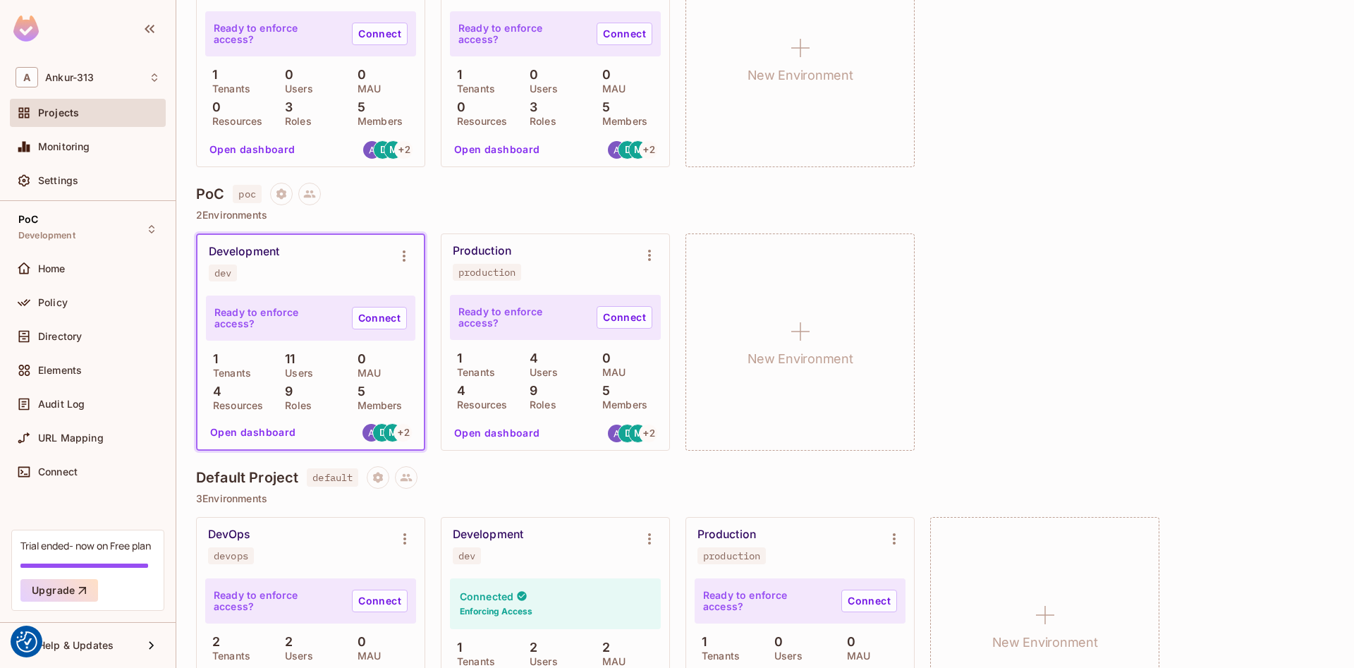
click at [253, 436] on button "Open dashboard" at bounding box center [252, 432] width 97 height 23
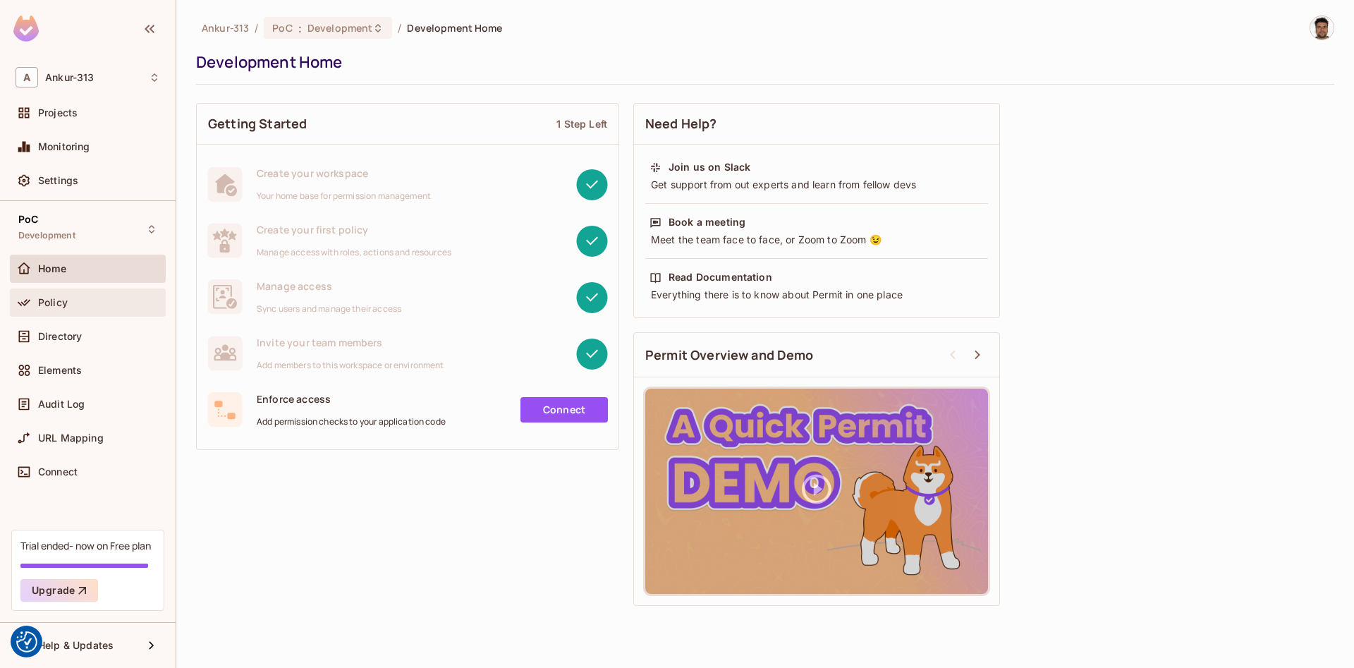
click at [59, 310] on div "Policy" at bounding box center [88, 302] width 145 height 17
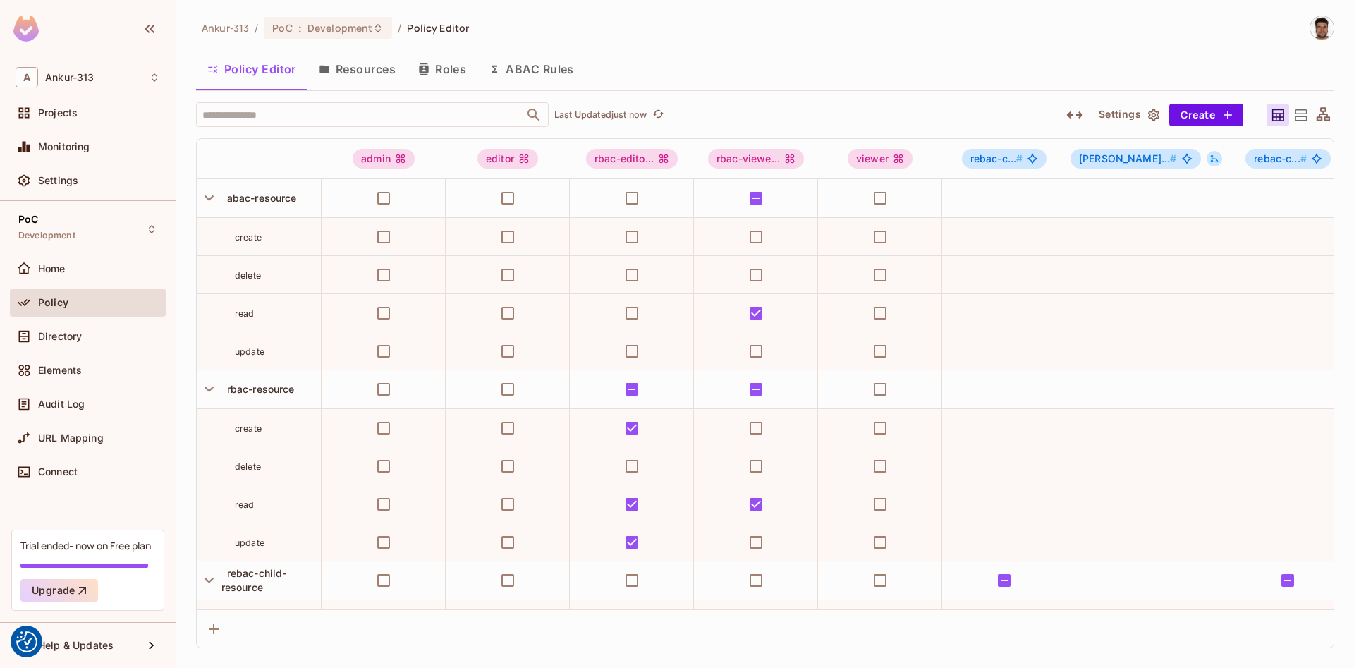
click at [1136, 114] on button "Settings" at bounding box center [1128, 115] width 71 height 23
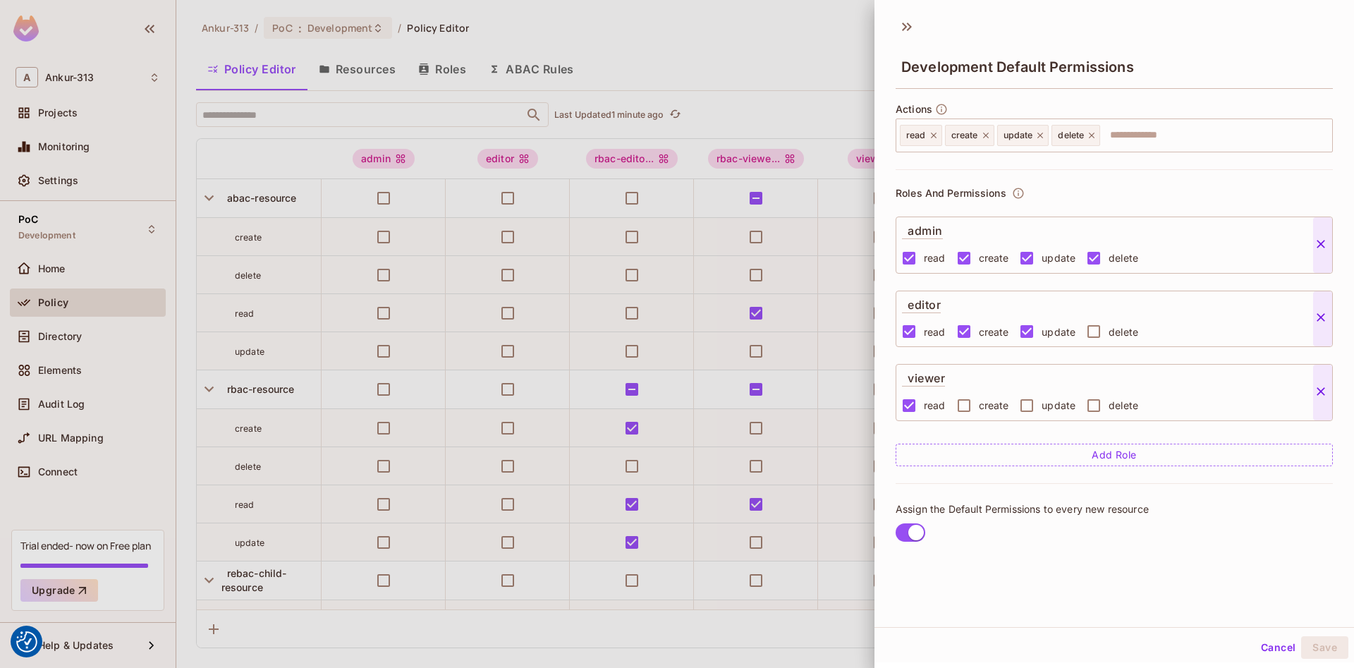
click at [673, 54] on div at bounding box center [677, 334] width 1354 height 668
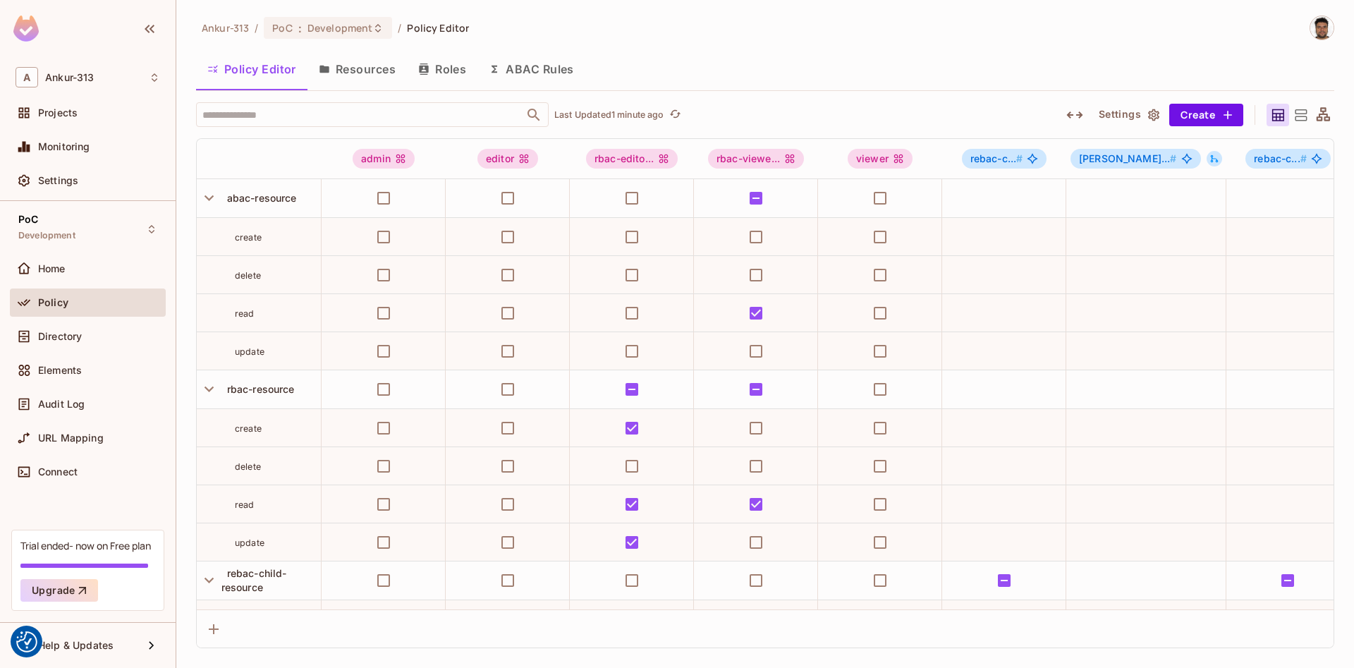
click at [362, 75] on button "Resources" at bounding box center [356, 68] width 99 height 35
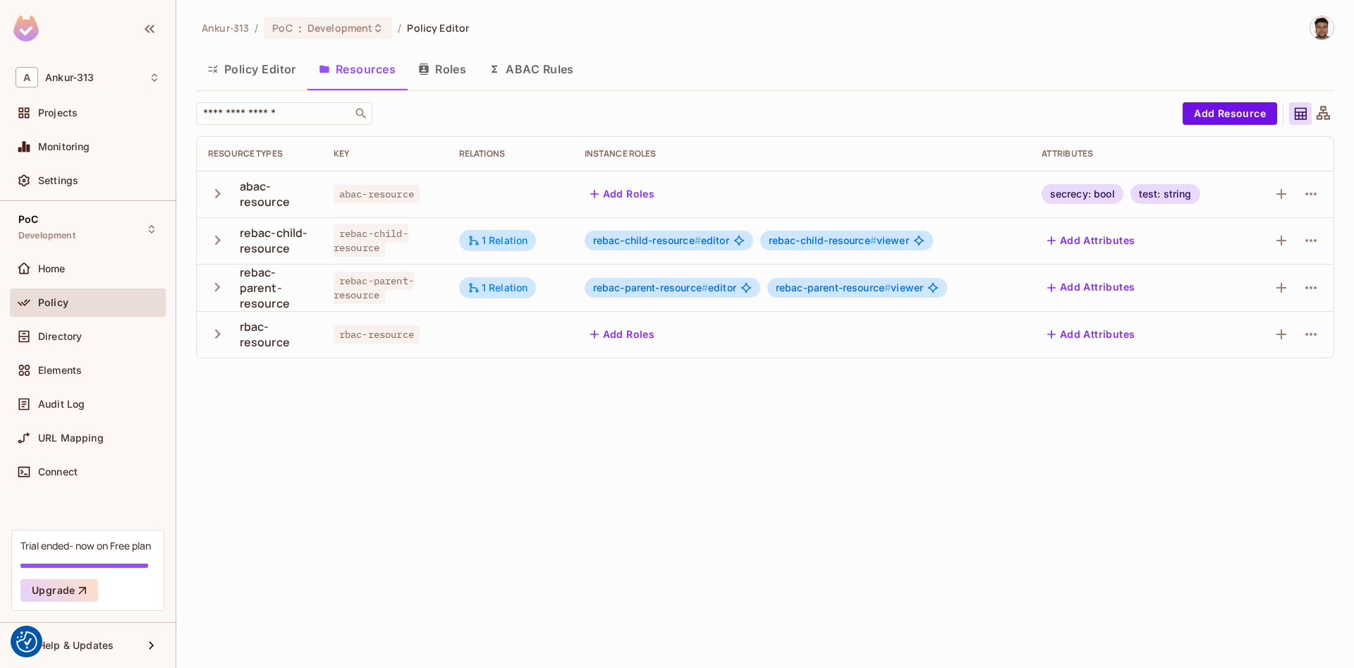
click at [446, 73] on button "Roles" at bounding box center [442, 68] width 71 height 35
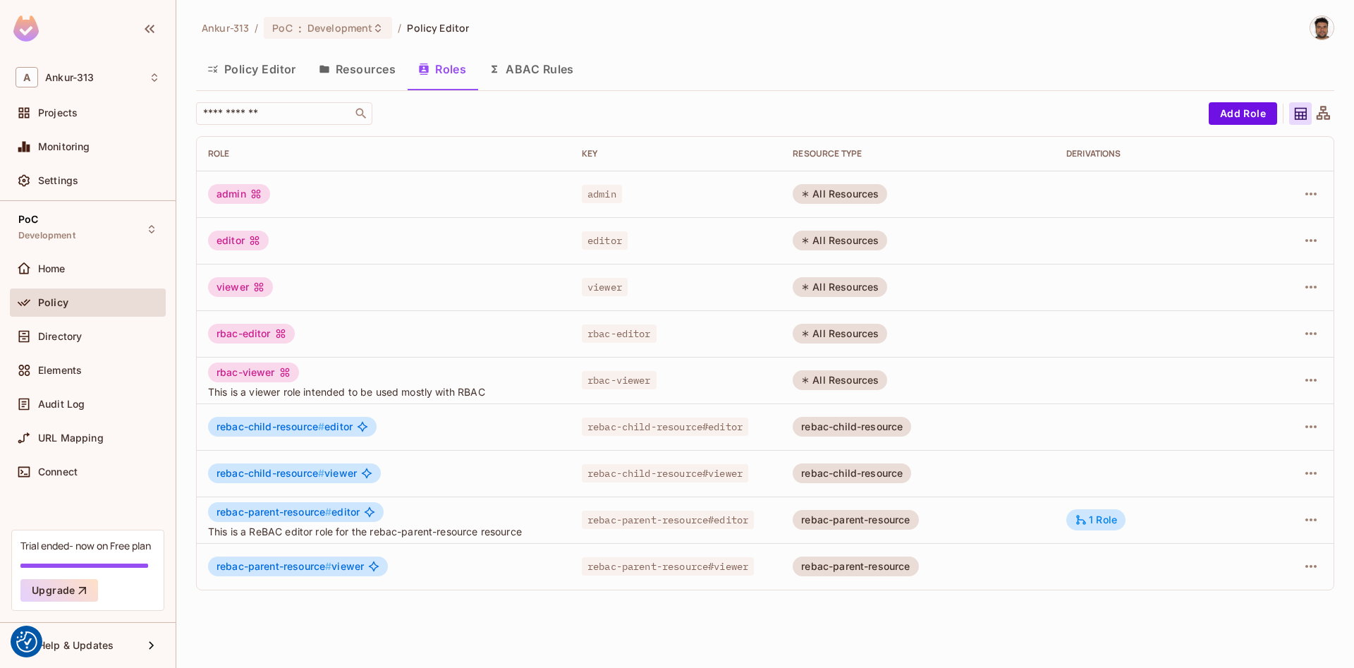
click at [541, 70] on button "ABAC Rules" at bounding box center [531, 68] width 108 height 35
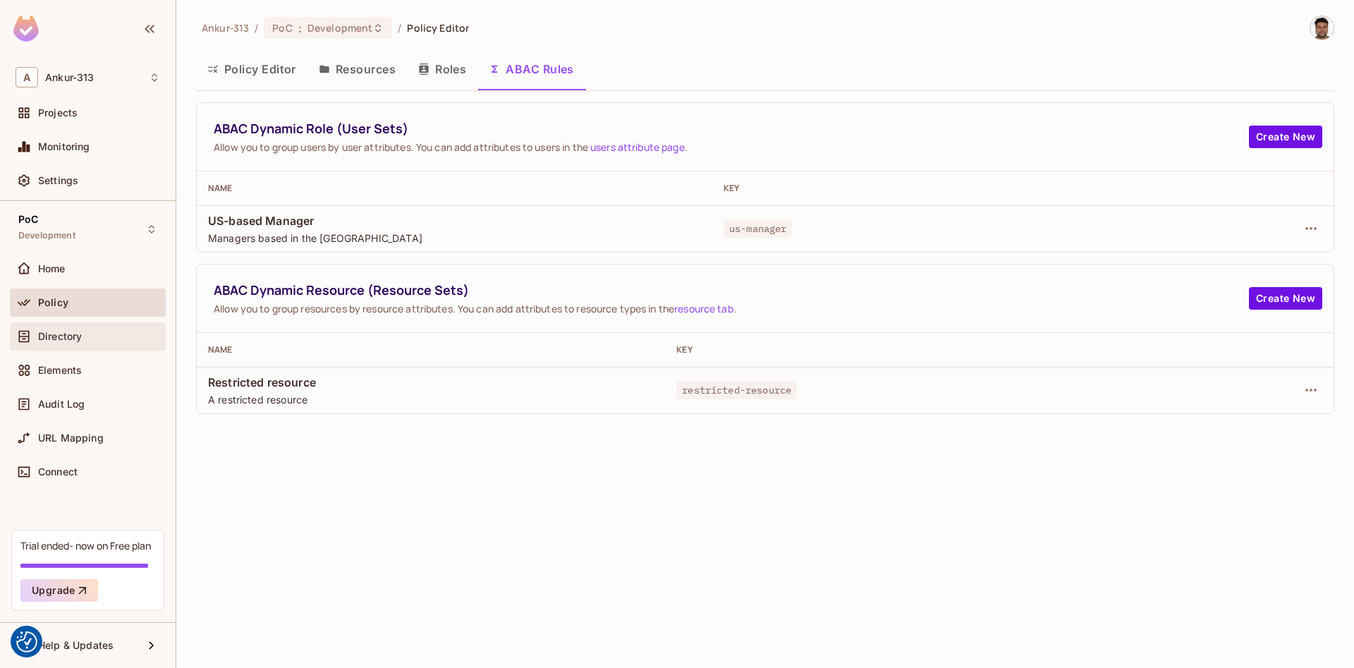
click at [56, 345] on div "Directory" at bounding box center [88, 336] width 156 height 28
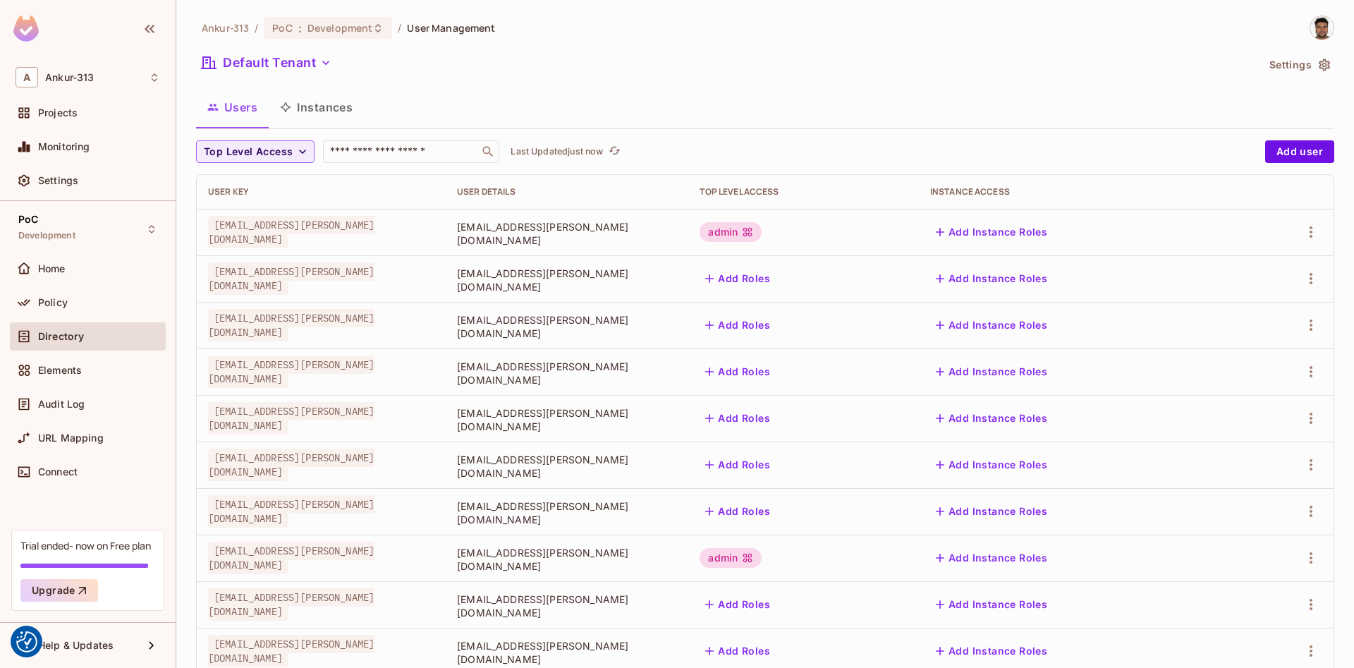
click at [1323, 66] on icon "button" at bounding box center [1323, 65] width 11 height 12
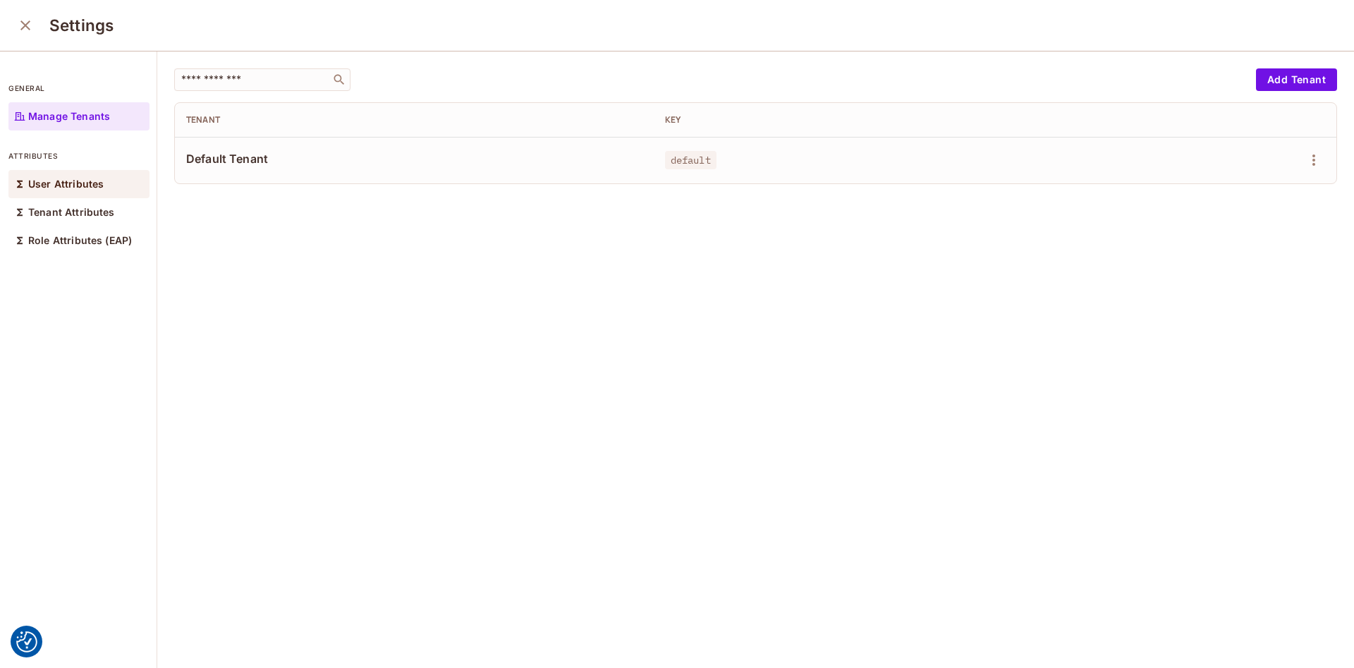
click at [50, 188] on p "User Attributes" at bounding box center [65, 183] width 75 height 11
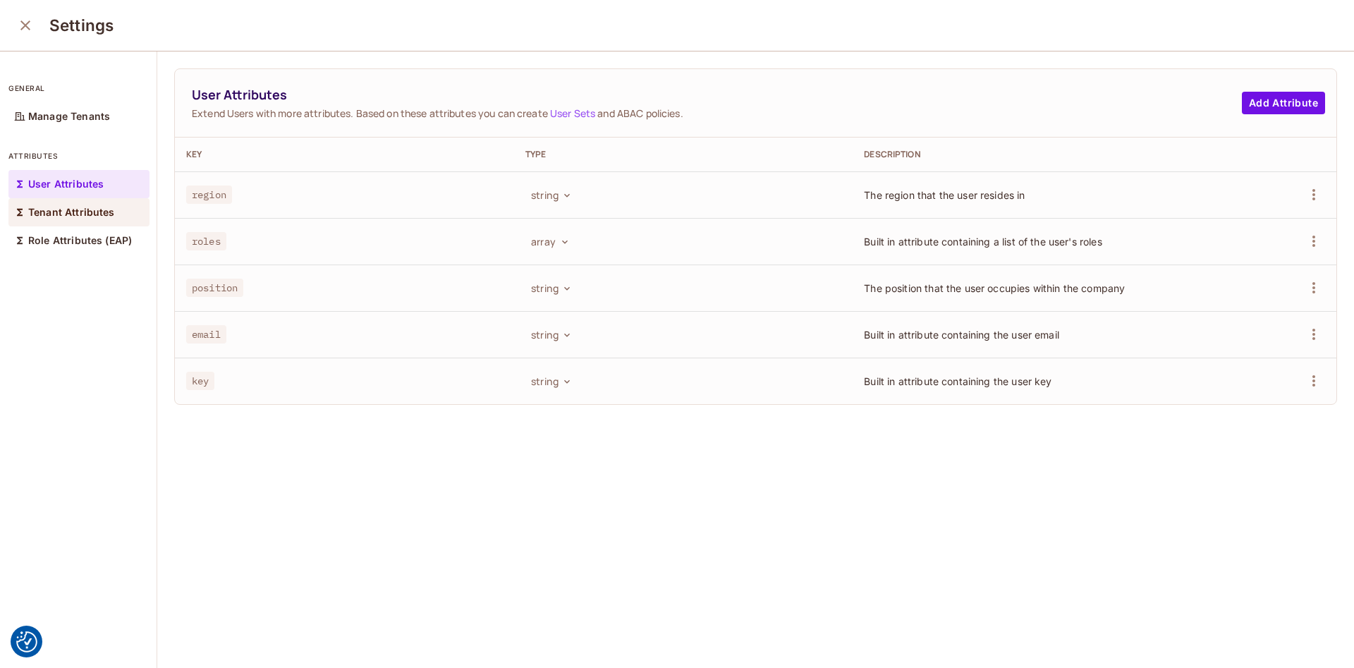
click at [50, 218] on p "Tenant Attributes" at bounding box center [71, 212] width 87 height 11
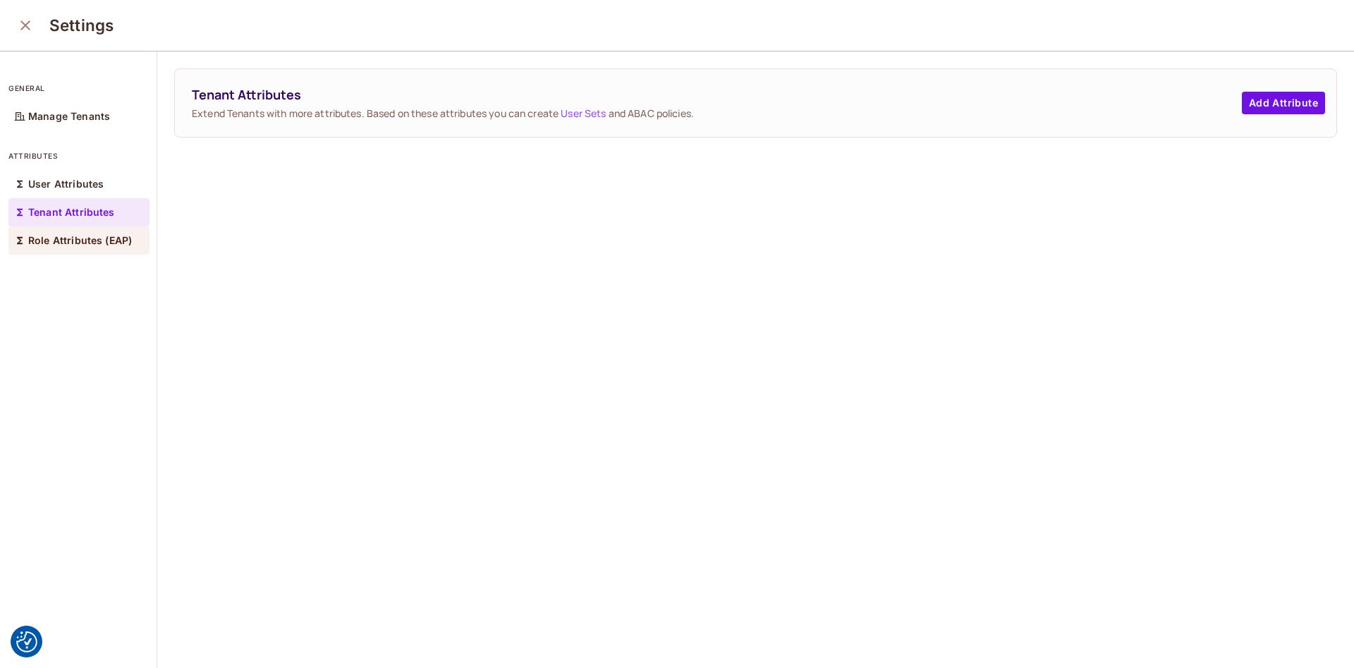
click at [59, 245] on p "Role Attributes (EAP)" at bounding box center [80, 240] width 104 height 11
click at [30, 25] on icon "close" at bounding box center [25, 25] width 17 height 17
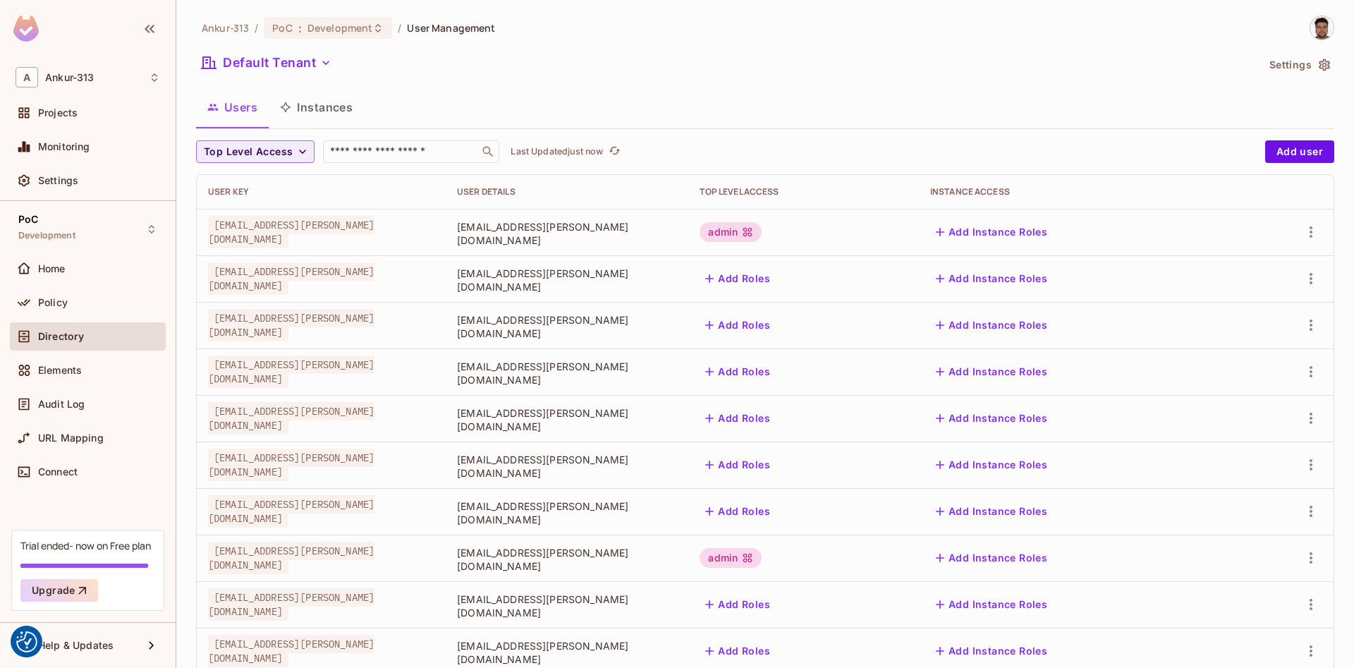
click at [333, 104] on button "Instances" at bounding box center [316, 107] width 95 height 35
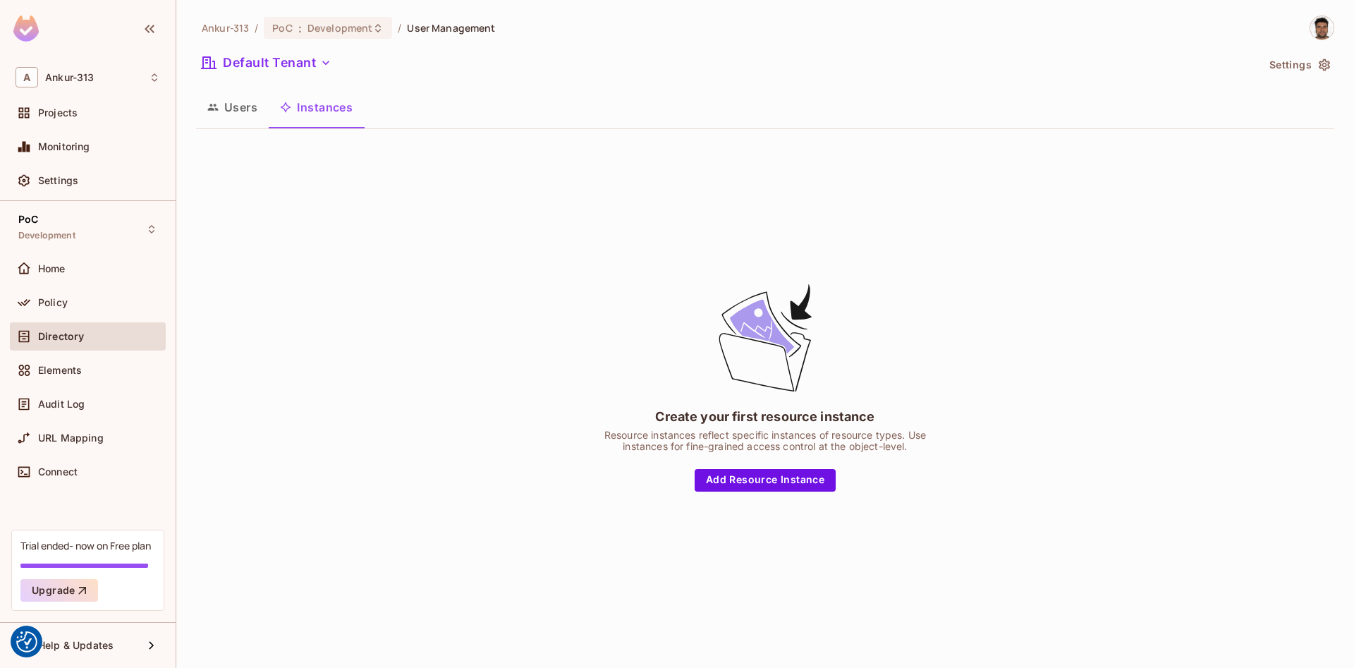
click at [1276, 66] on button "Settings" at bounding box center [1298, 65] width 71 height 23
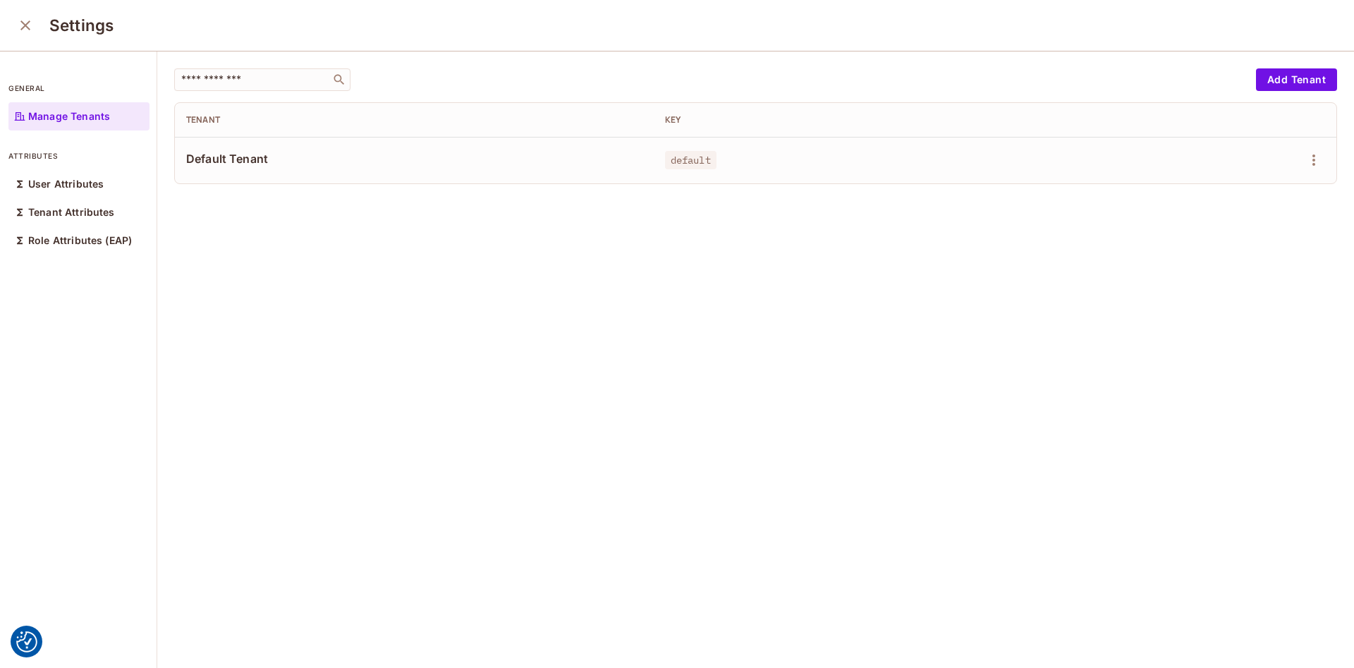
click at [30, 24] on icon "close" at bounding box center [25, 25] width 17 height 17
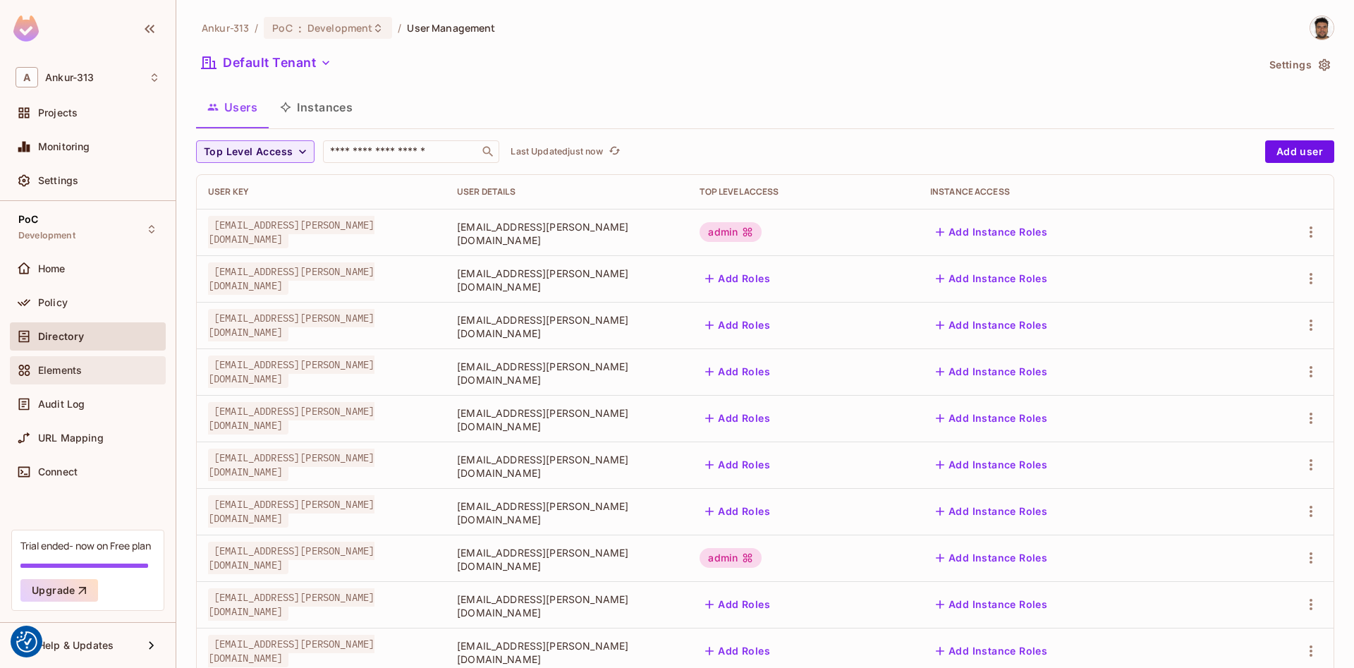
click at [73, 366] on span "Elements" at bounding box center [60, 369] width 44 height 11
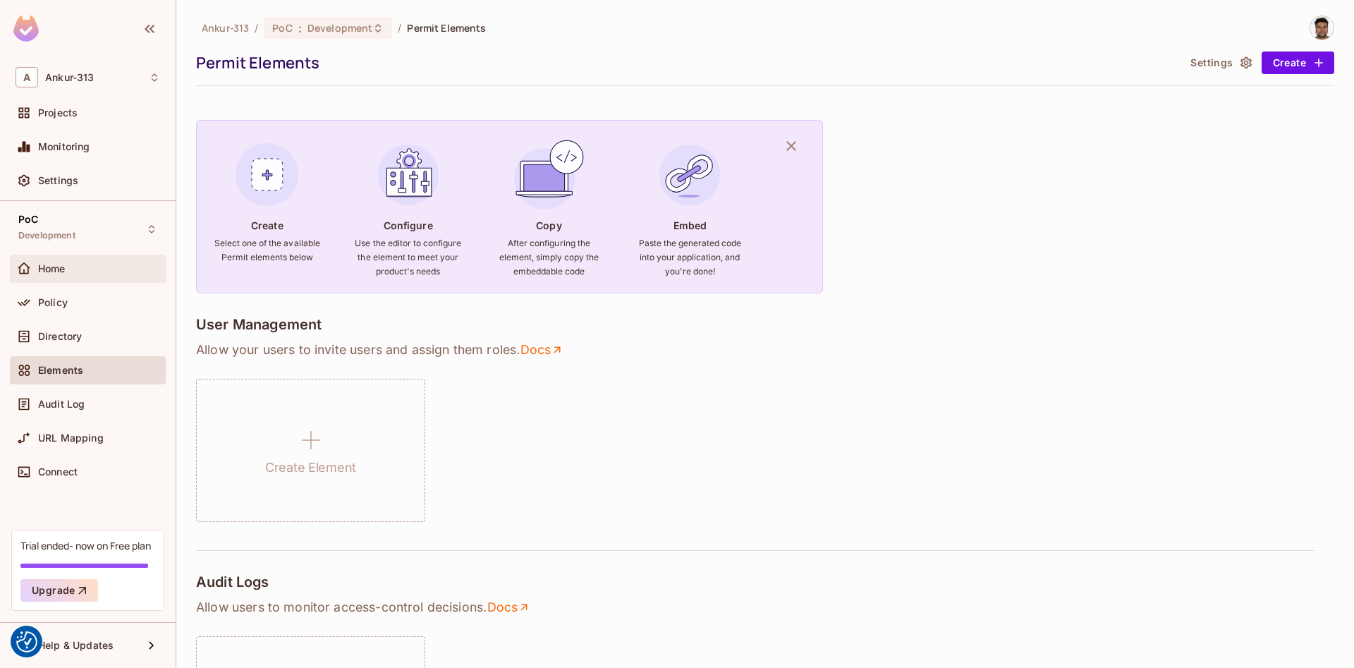
click at [66, 274] on span "Home" at bounding box center [51, 268] width 27 height 11
